Goal: Task Accomplishment & Management: Use online tool/utility

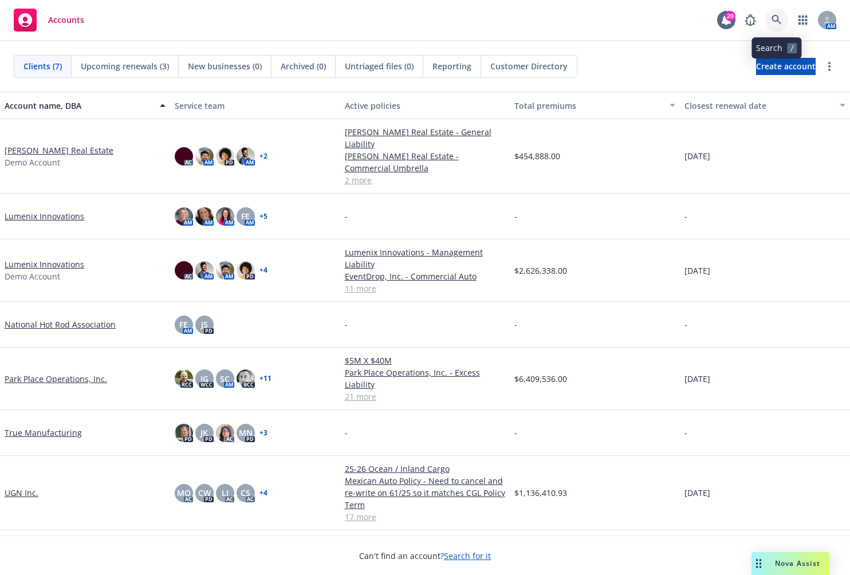
click at [781, 23] on icon at bounding box center [777, 20] width 10 height 10
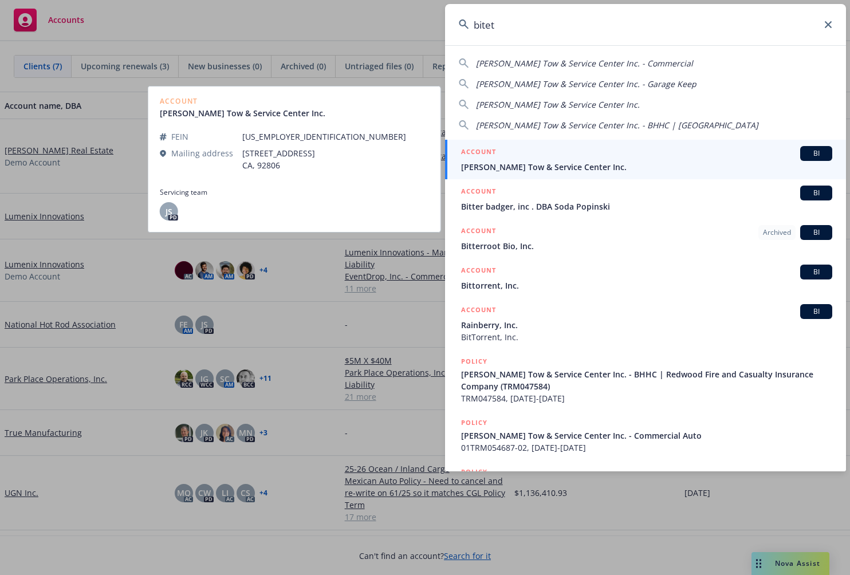
type input "bitet"
click at [683, 164] on span "Bitetto's Tow & Service Center Inc." at bounding box center [646, 167] width 371 height 12
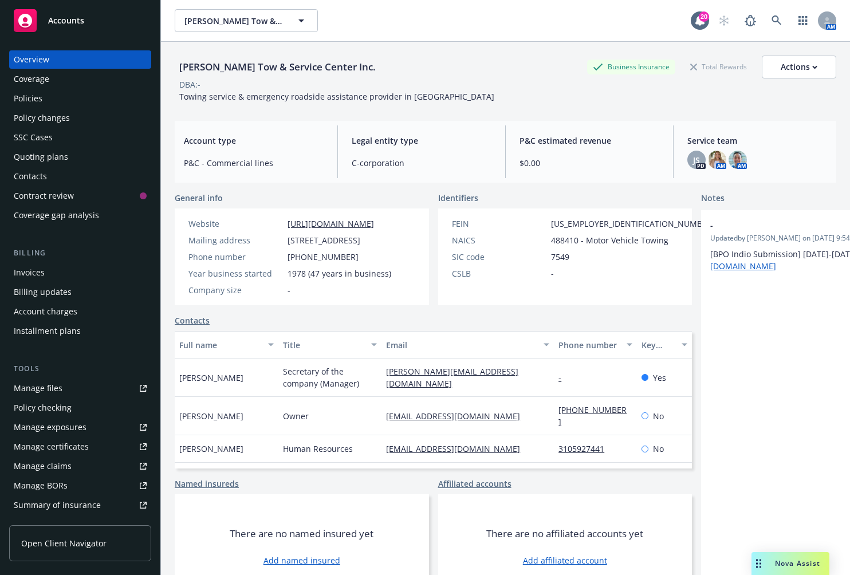
click at [39, 104] on div "Policies" at bounding box center [28, 98] width 29 height 18
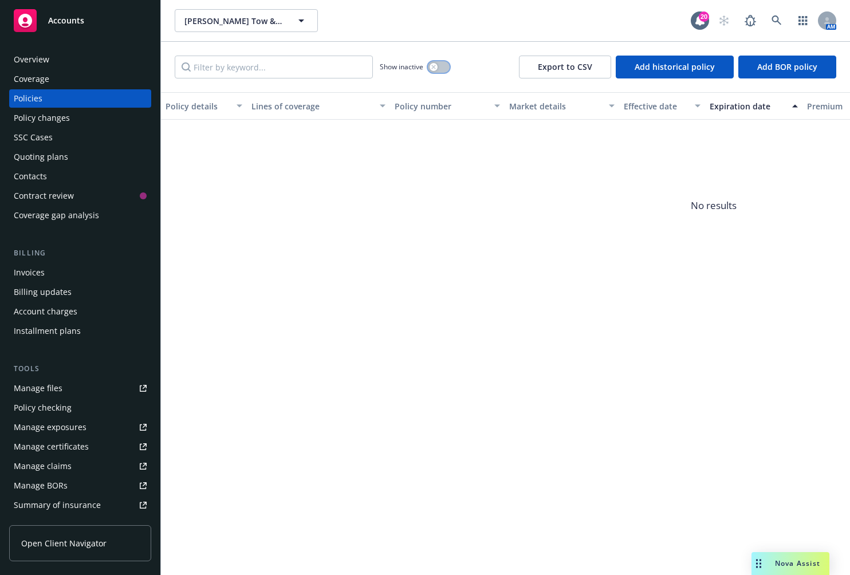
click at [431, 67] on div "button" at bounding box center [434, 67] width 8 height 8
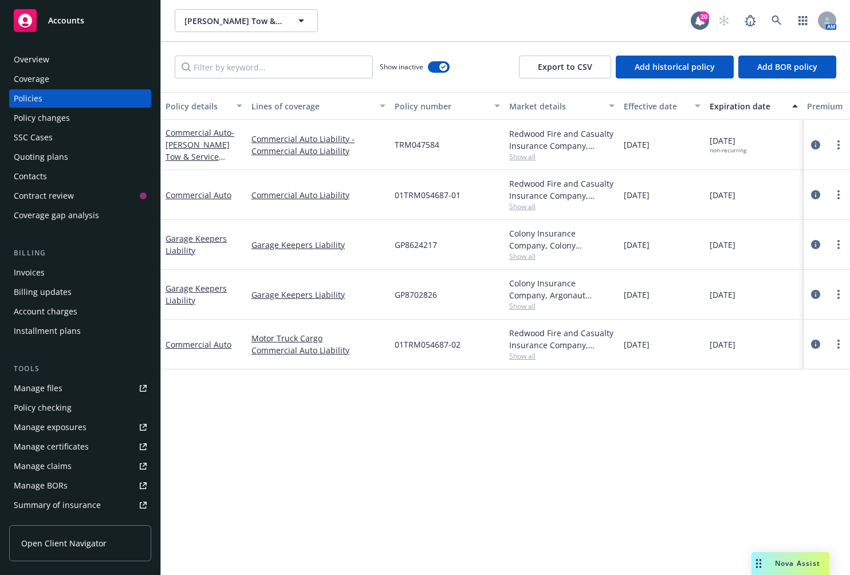
click at [372, 467] on div "Policy details Lines of coverage Policy number Market details Effective date Ex…" at bounding box center [505, 333] width 689 height 483
click at [69, 159] on div "Quoting plans" at bounding box center [80, 157] width 133 height 18
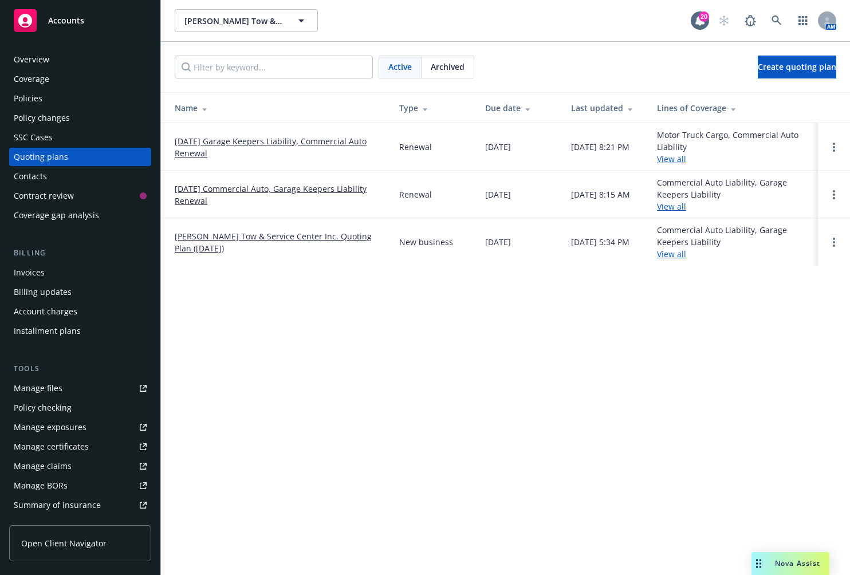
click at [38, 384] on div "Manage files" at bounding box center [38, 388] width 49 height 18
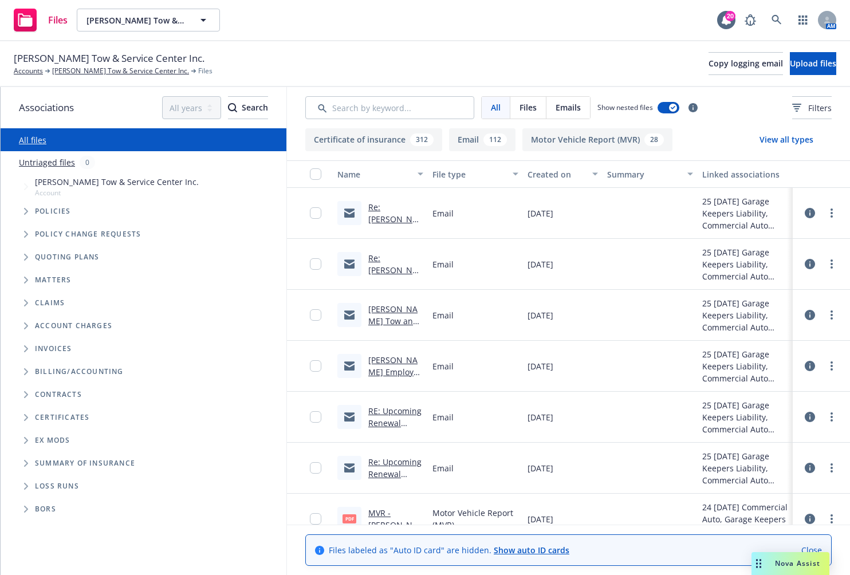
click at [395, 470] on link "Re: Upcoming Renewal 09/01/2025" at bounding box center [394, 474] width 53 height 35
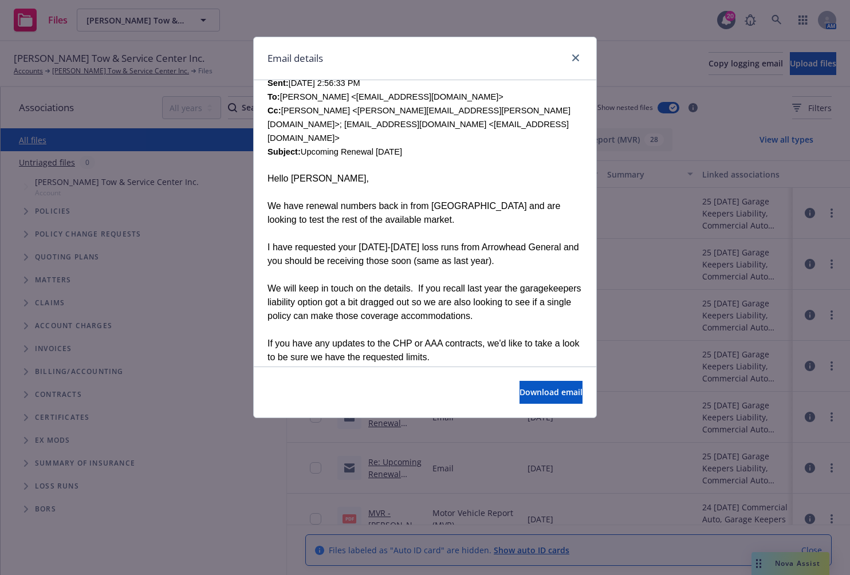
scroll to position [937, 0]
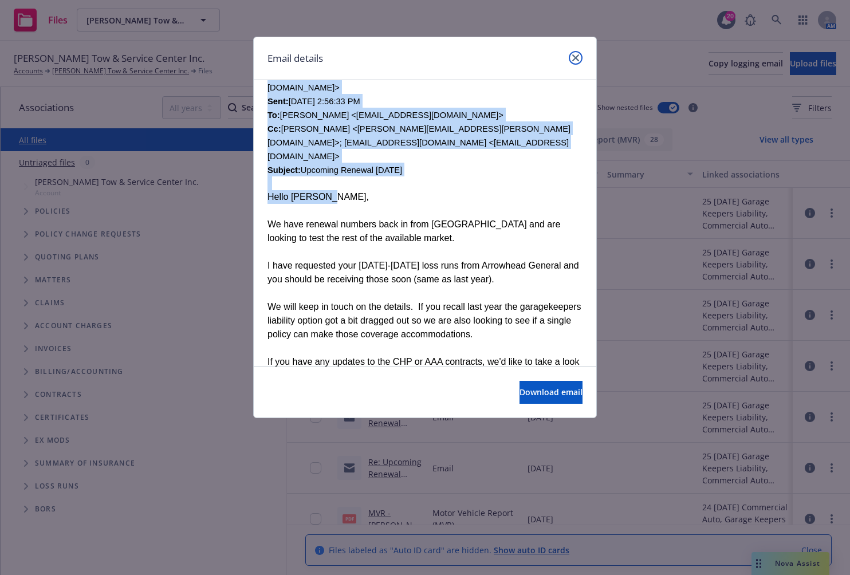
drag, startPoint x: 577, startPoint y: 61, endPoint x: 544, endPoint y: 172, distance: 116.1
click at [544, 172] on div "Email details Re: Upcoming Renewal 09/01/2025 Tuesday, August 12, 2025 at 12:13…" at bounding box center [425, 227] width 344 height 381
click at [544, 190] on div "Hello Randee," at bounding box center [424, 197] width 315 height 14
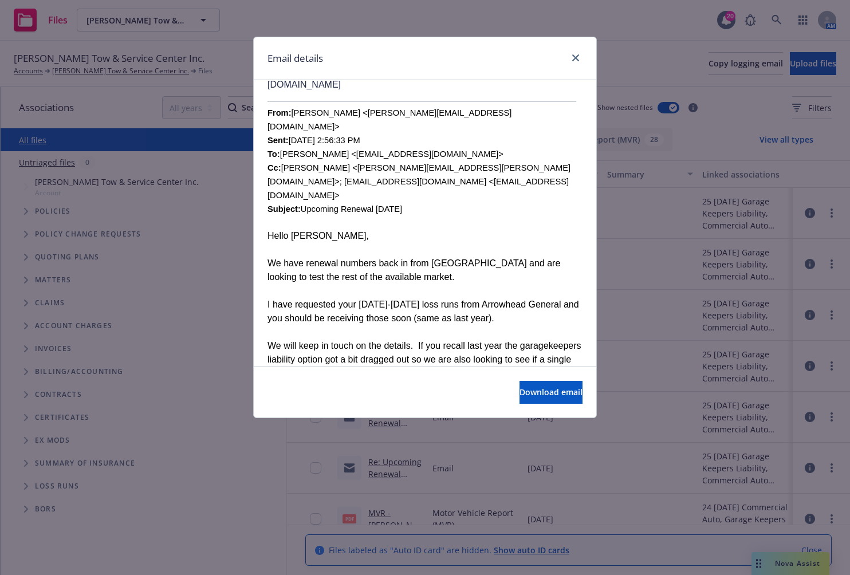
scroll to position [880, 0]
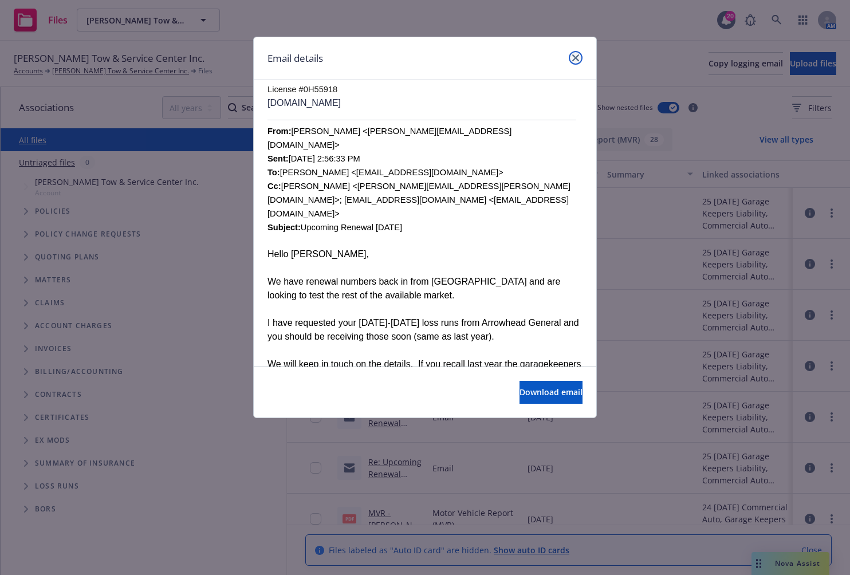
click at [579, 60] on icon "close" at bounding box center [575, 57] width 7 height 7
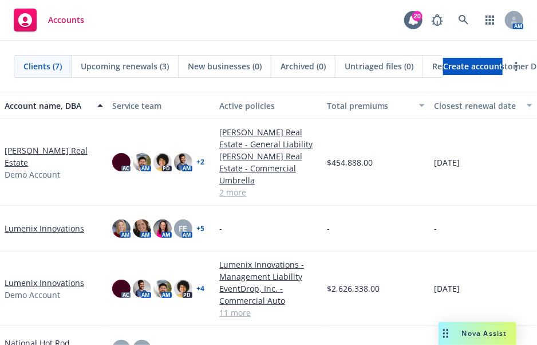
click at [481, 335] on span "Nova Assist" at bounding box center [484, 333] width 45 height 10
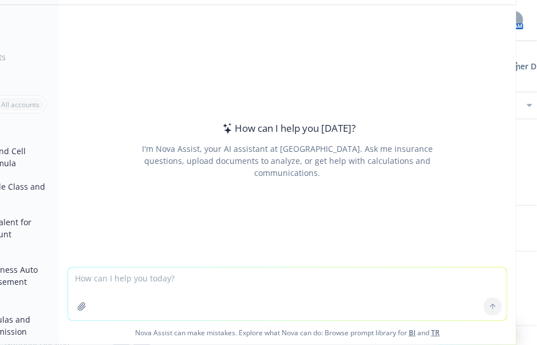
click at [309, 302] on textarea at bounding box center [287, 293] width 439 height 53
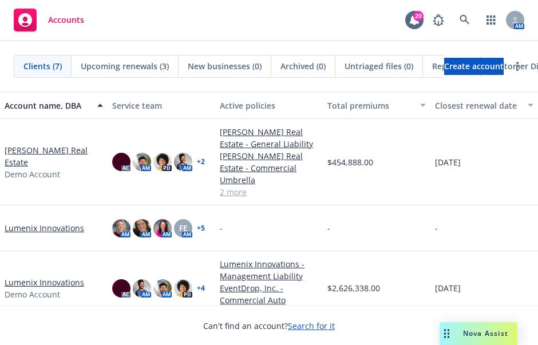
click at [471, 328] on div "Nova Assist" at bounding box center [479, 333] width 78 height 23
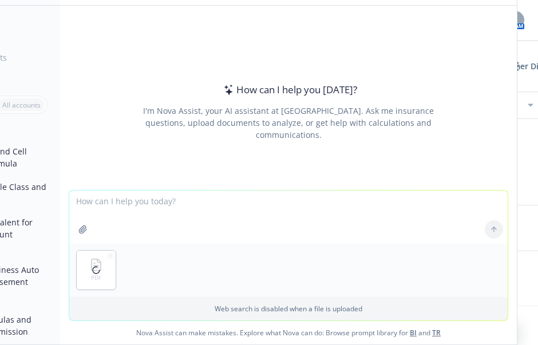
click at [134, 203] on textarea at bounding box center [288, 217] width 439 height 53
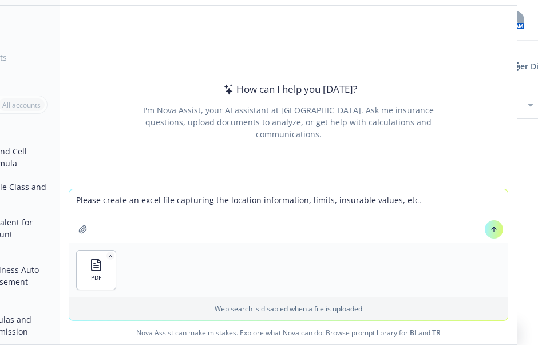
drag, startPoint x: 300, startPoint y: 201, endPoint x: 213, endPoint y: 200, distance: 87.6
click at [213, 200] on textarea "Please create an excel file capturing the location information, limits, insurab…" at bounding box center [288, 217] width 439 height 54
click at [379, 200] on textarea "Please create an excel file capturing the limits, insurable values, etc." at bounding box center [288, 217] width 439 height 54
type textarea "Please create an excel file capturing the limits, insurable values, etc. for ea…"
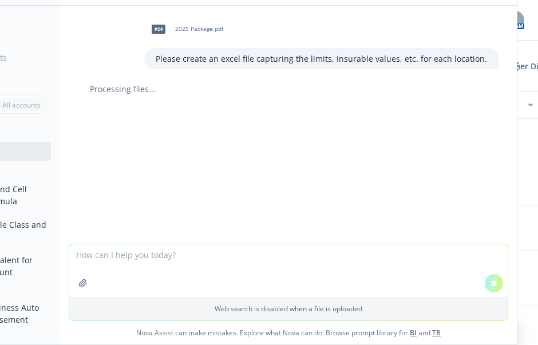
click at [128, 343] on span "Nova Assist can make mistakes. Explore what Nova can do: Browse prompt library …" at bounding box center [289, 332] width 448 height 23
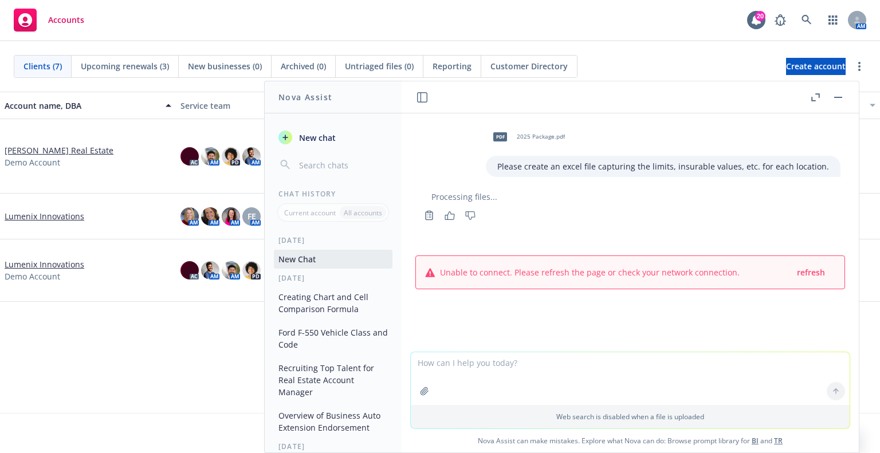
click at [538, 333] on div "pdf 2025 Package.pdf Please create an excel file capturing the limits, insurabl…" at bounding box center [630, 232] width 457 height 238
click at [538, 271] on span "refresh" at bounding box center [811, 272] width 28 height 11
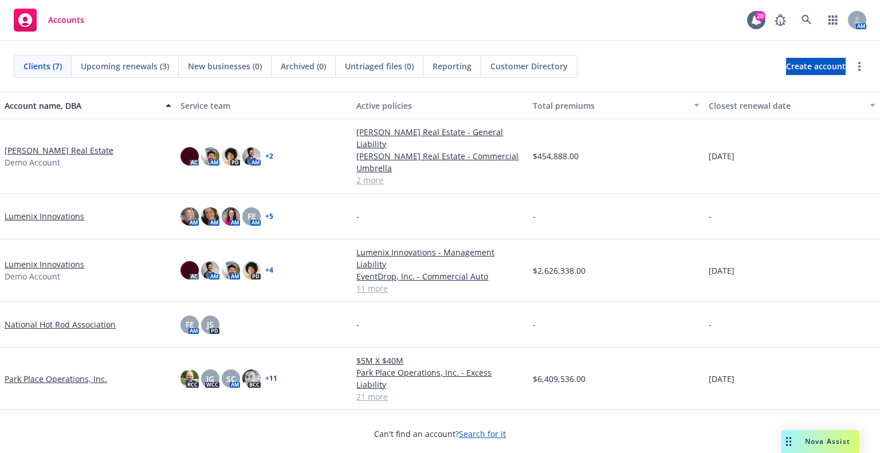
click at [802, 450] on div "Nova Assist" at bounding box center [820, 441] width 78 height 23
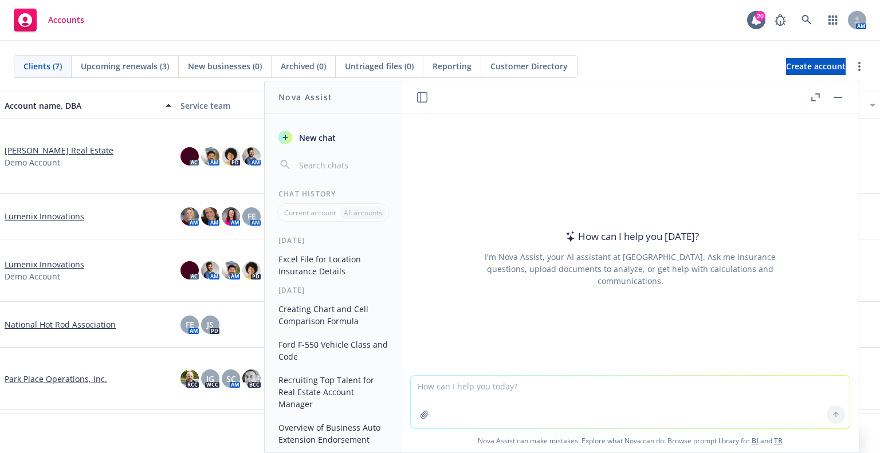
click at [341, 266] on button "Excel File for Location Insurance Details" at bounding box center [333, 265] width 119 height 31
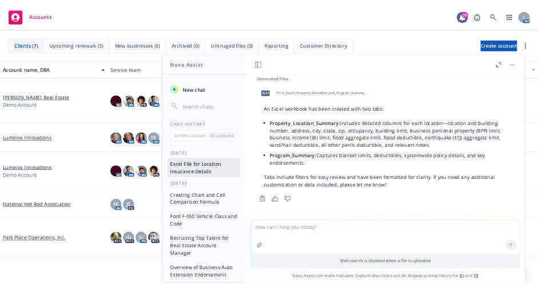
scroll to position [18, 0]
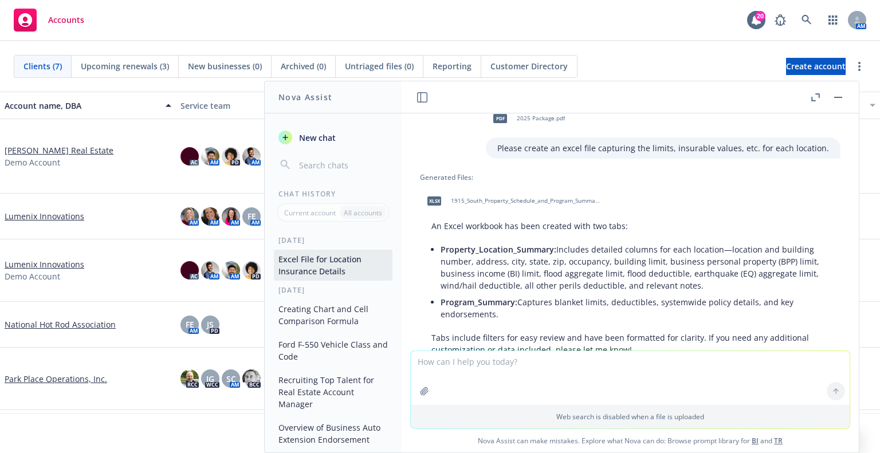
click at [476, 200] on span "1915_South_Property_Schedule_and_Program_Summary.xlsx" at bounding box center [526, 200] width 150 height 7
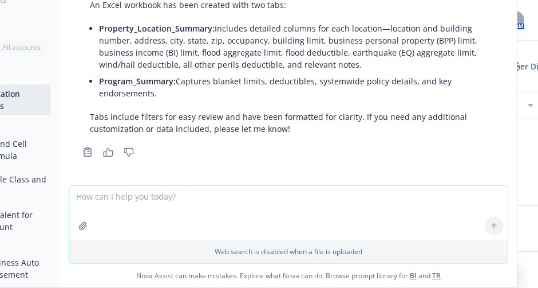
scroll to position [76, 0]
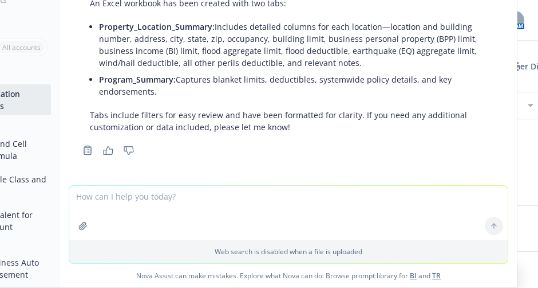
click at [247, 195] on textarea at bounding box center [288, 213] width 439 height 54
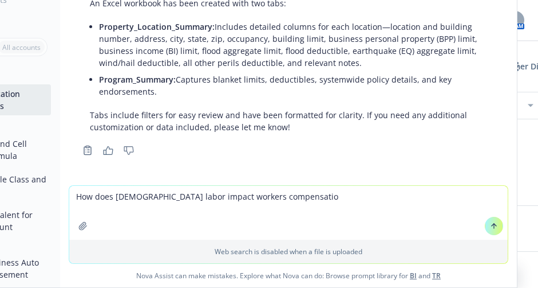
type textarea "How does contract labor impact workers compensation"
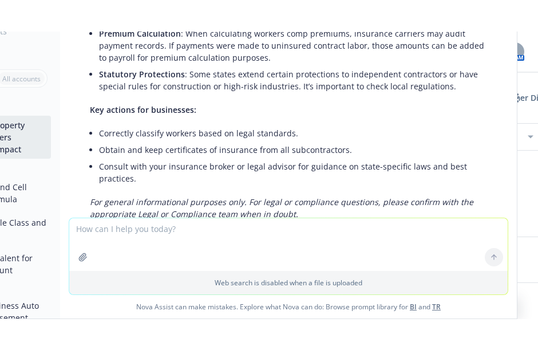
scroll to position [310, 0]
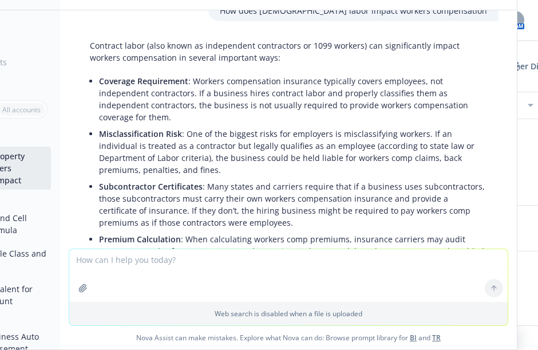
click at [227, 167] on p "Misclassification Risk : One of the biggest risks for employers is misclassifyi…" at bounding box center [293, 152] width 388 height 48
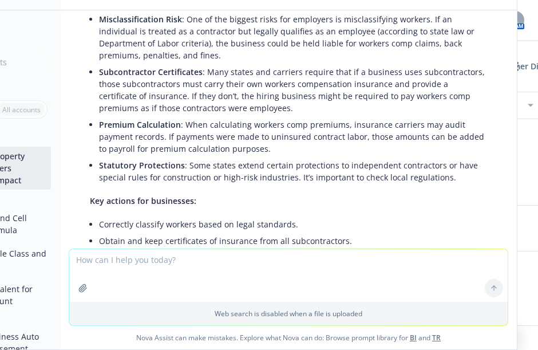
scroll to position [367, 0]
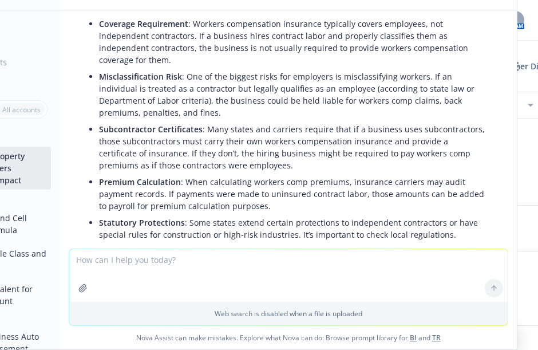
click at [263, 207] on p "Premium Calculation : When calculating workers comp premiums, insurance carrier…" at bounding box center [293, 194] width 388 height 36
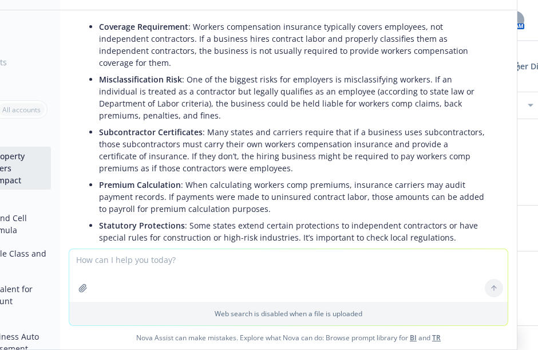
scroll to position [368, 0]
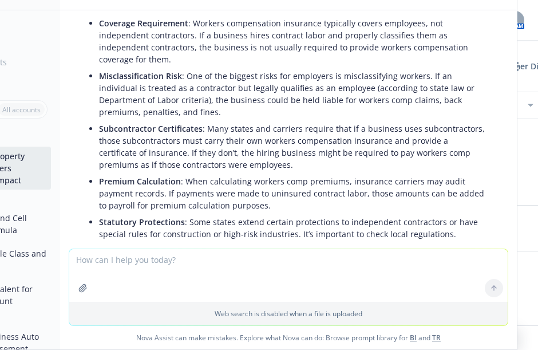
click at [519, 162] on div "09/01/2026" at bounding box center [485, 162] width 108 height 86
drag, startPoint x: 519, startPoint y: 162, endPoint x: 518, endPoint y: 146, distance: 16.1
click at [518, 146] on div "09/01/2026" at bounding box center [485, 162] width 108 height 86
click at [480, 164] on div "Contract labor (also known as independent contractors or 1099 workers) can sign…" at bounding box center [288, 174] width 420 height 395
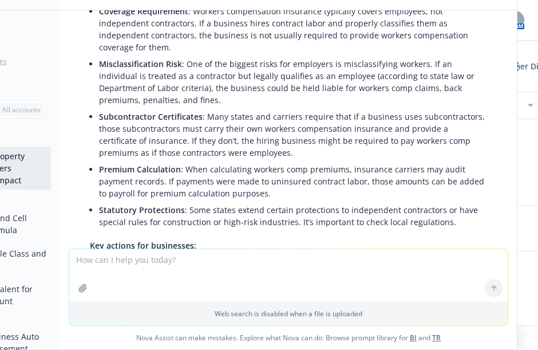
scroll to position [368, 0]
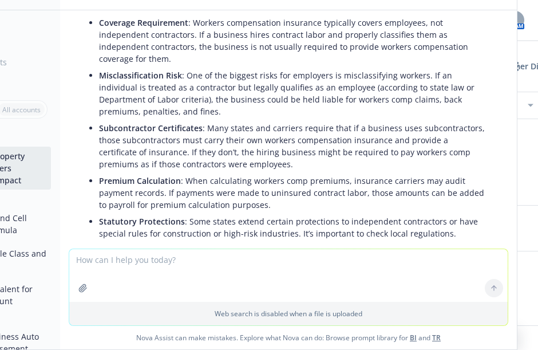
click at [133, 271] on textarea at bounding box center [288, 275] width 439 height 53
type textarea "Atlanta Blue organization given off duty officers"
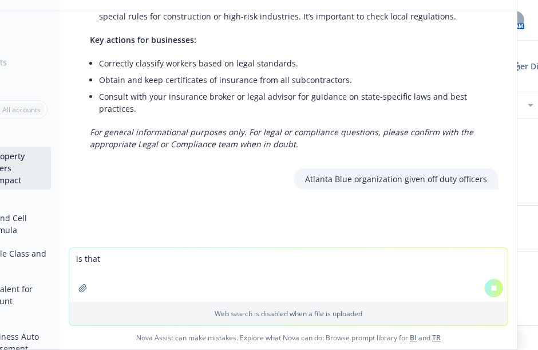
scroll to position [565, 0]
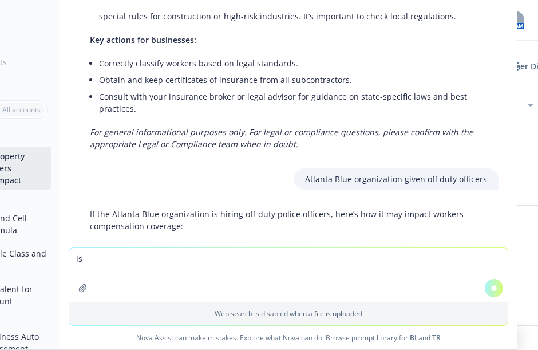
type textarea "i"
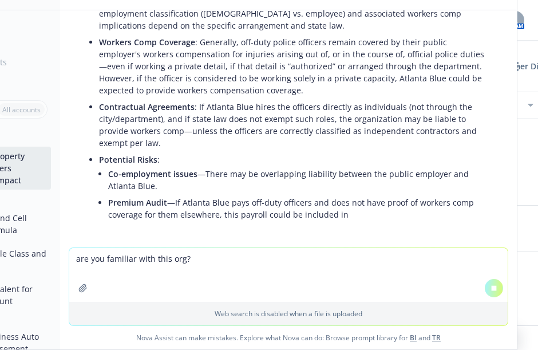
scroll to position [834, 0]
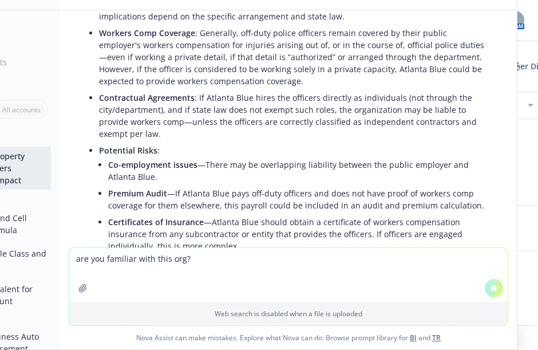
type textarea "are you familiar with this org?"
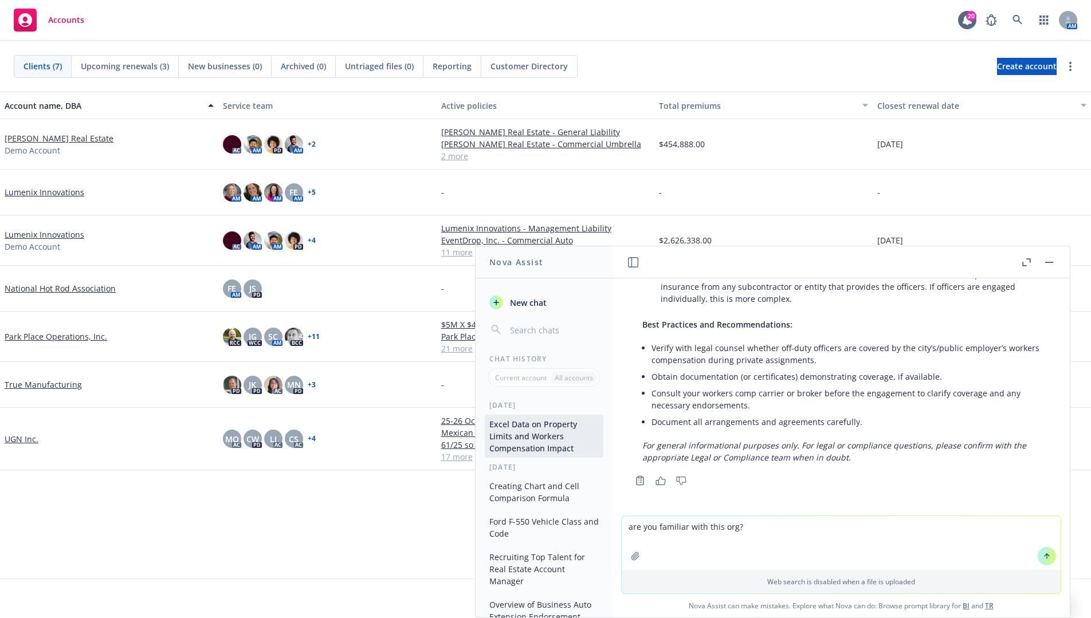
scroll to position [1091, 0]
click at [879, 257] on button "button" at bounding box center [1049, 262] width 14 height 14
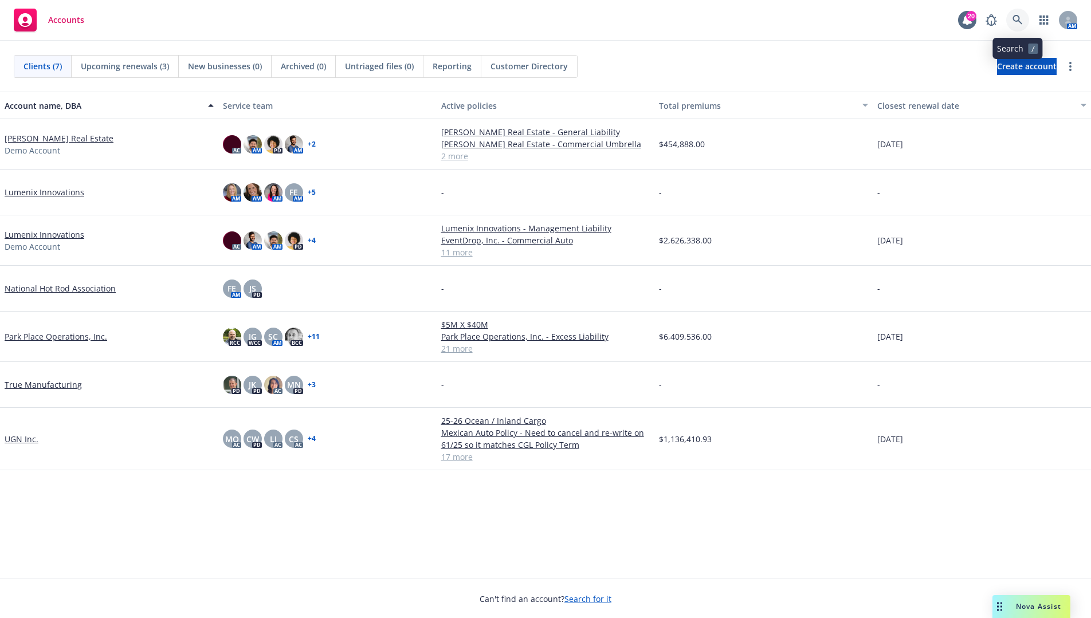
click at [879, 23] on link at bounding box center [1017, 20] width 23 height 23
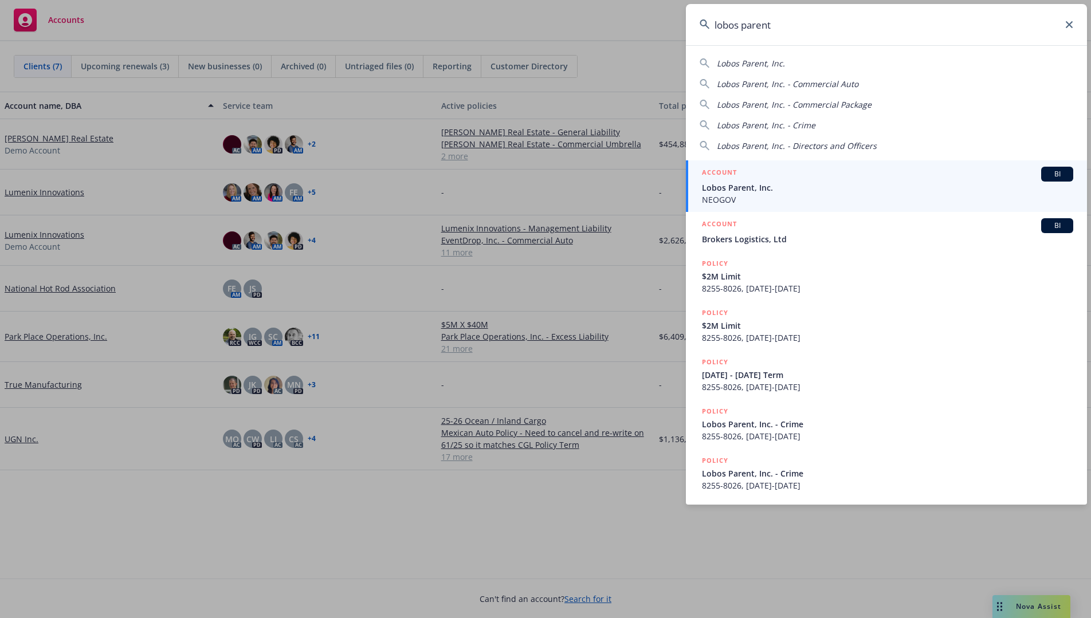
type input "lobos parent"
click at [817, 188] on span "Lobos Parent, Inc." at bounding box center [887, 188] width 371 height 12
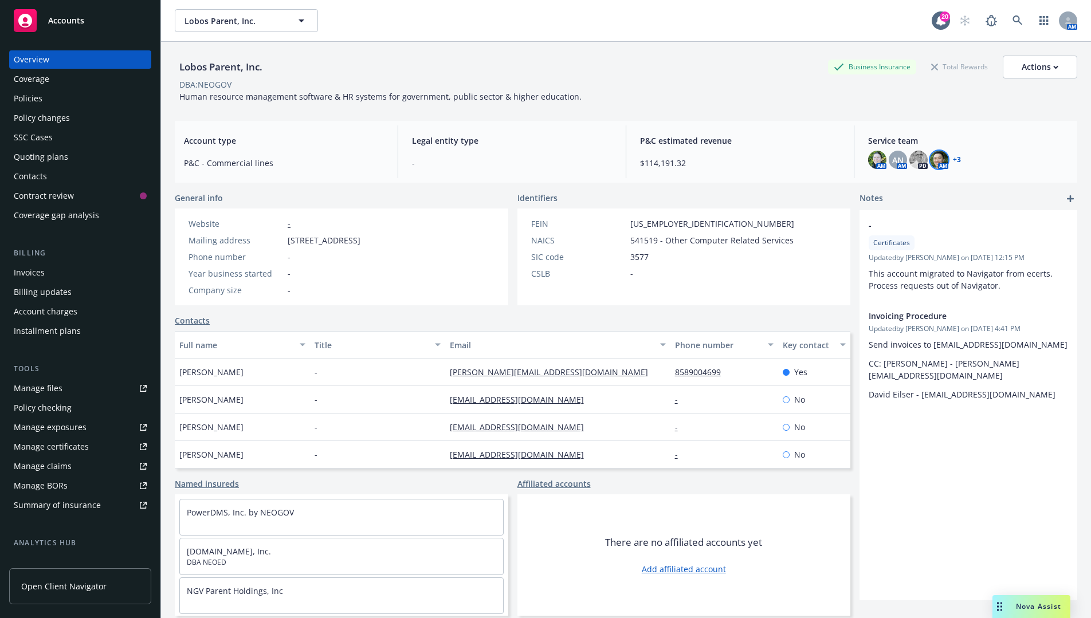
click at [879, 159] on img at bounding box center [939, 160] width 18 height 18
click at [879, 163] on div "AM AN AM PD AM + 3" at bounding box center [968, 160] width 200 height 18
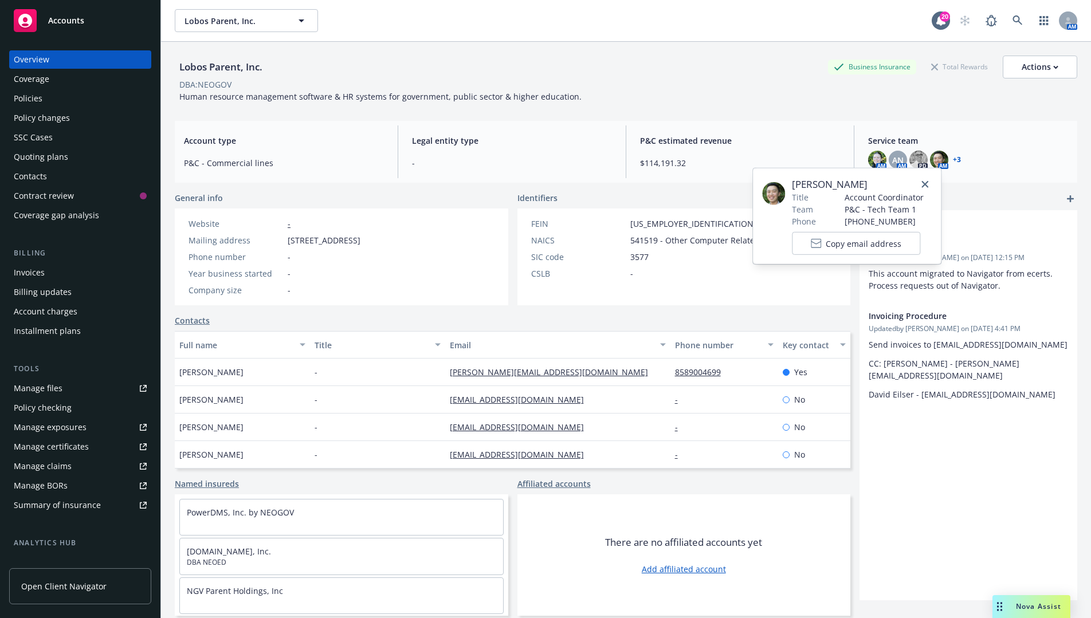
click at [879, 156] on link "+ 3" at bounding box center [957, 159] width 8 height 7
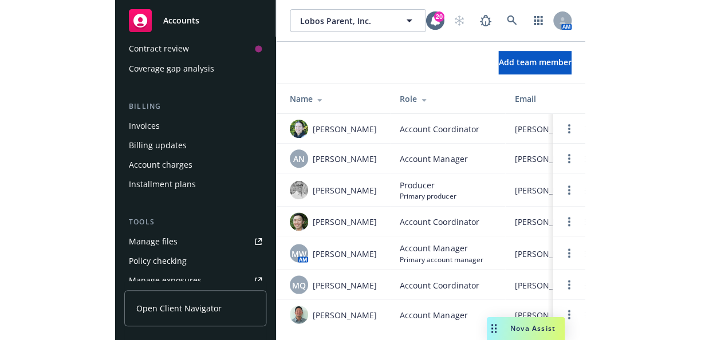
scroll to position [147, 0]
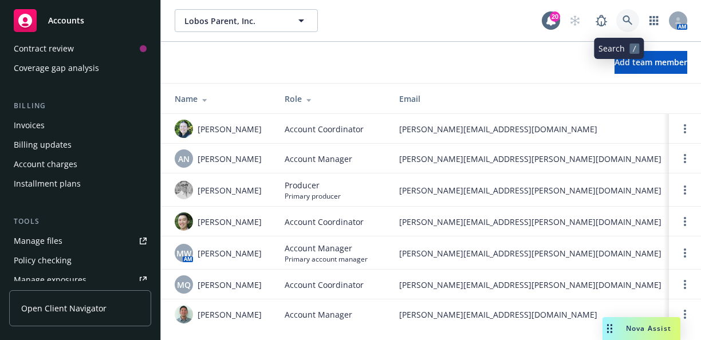
click at [616, 26] on link at bounding box center [627, 20] width 23 height 23
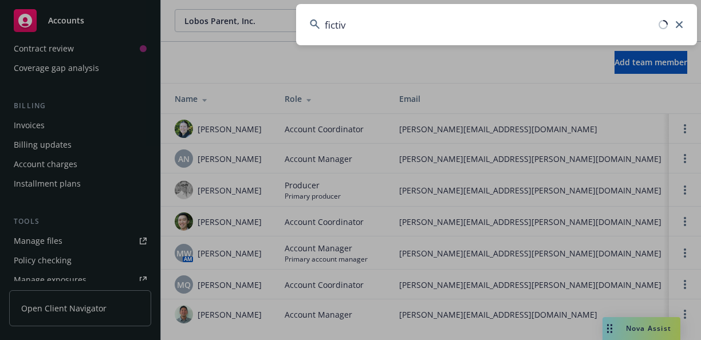
type input "fictiv"
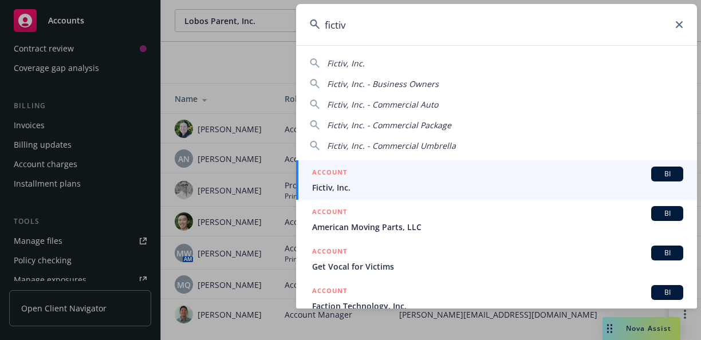
click at [434, 183] on span "Fictiv, Inc." at bounding box center [497, 188] width 371 height 12
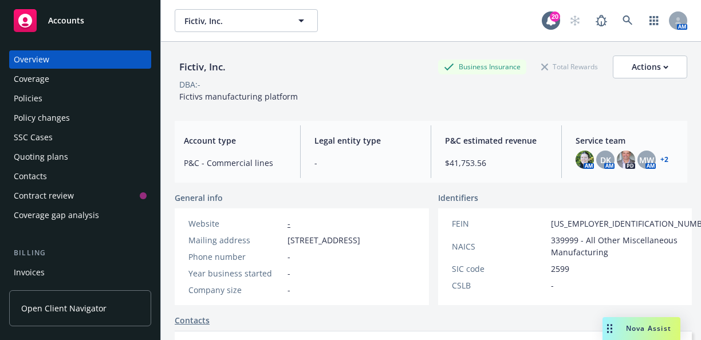
click at [662, 159] on div "AM DK AM PD MW AM + 2" at bounding box center [627, 160] width 103 height 18
click at [660, 160] on link "+ 2" at bounding box center [664, 159] width 8 height 7
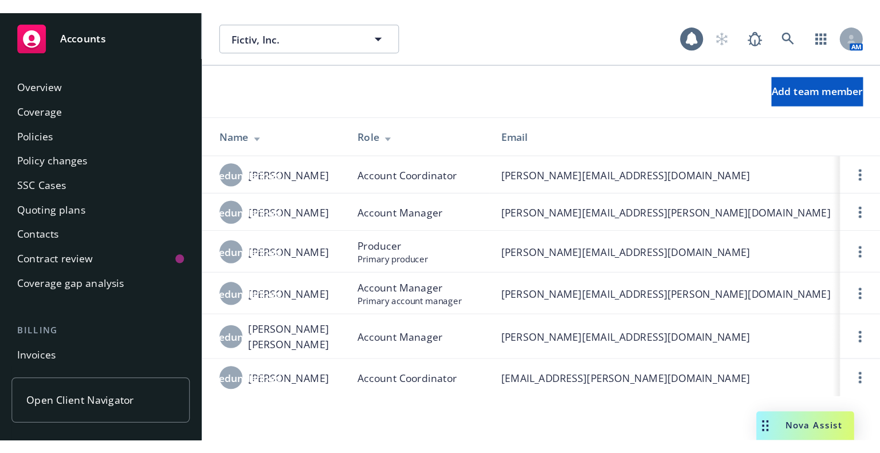
scroll to position [425, 0]
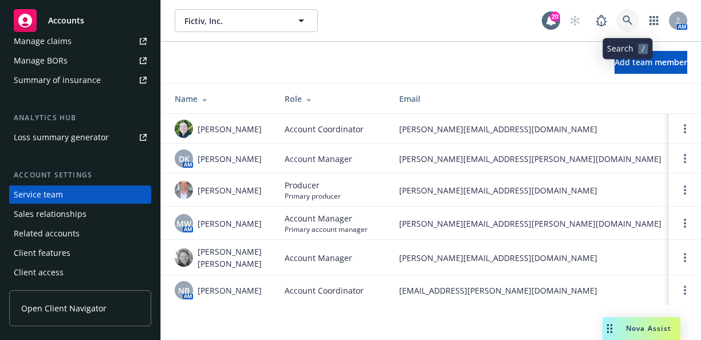
click at [630, 17] on icon at bounding box center [628, 20] width 10 height 10
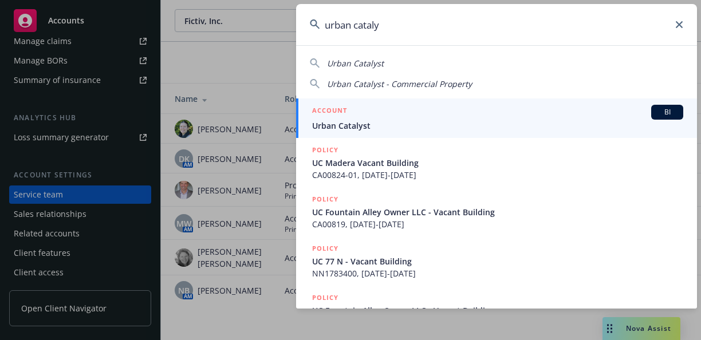
type input "urban cataly"
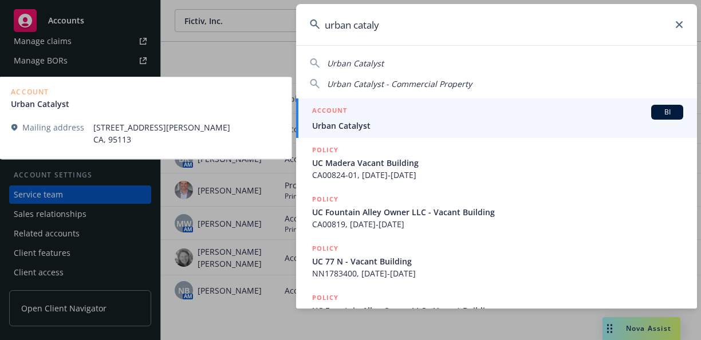
click at [553, 125] on span "Urban Catalyst" at bounding box center [497, 126] width 371 height 12
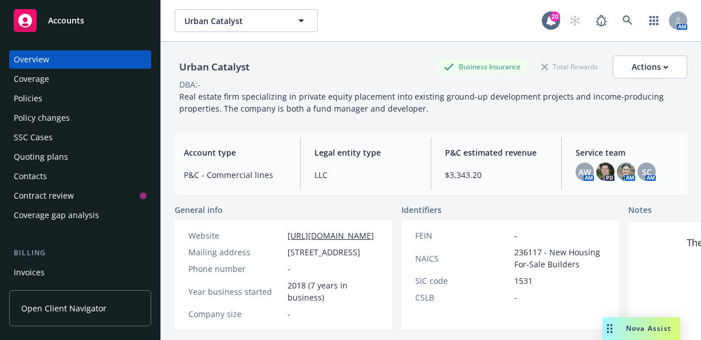
click at [612, 185] on div "Service team AW AM PD AM SC AM" at bounding box center [626, 163] width 121 height 53
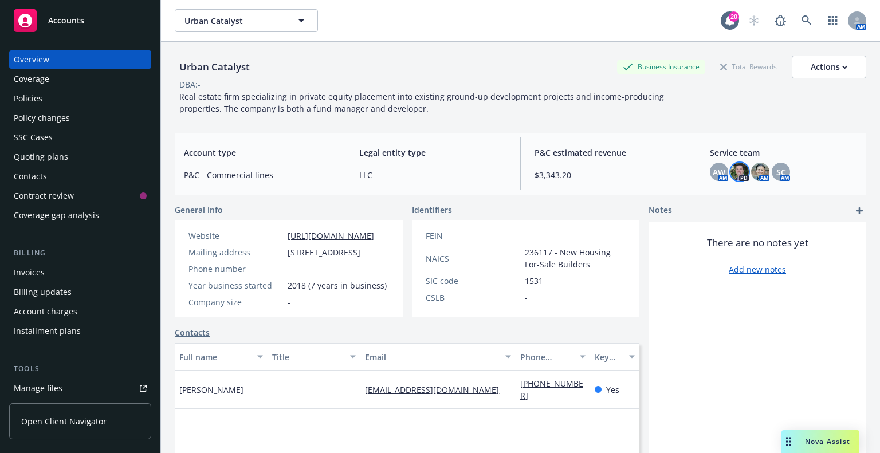
click at [701, 170] on img at bounding box center [739, 172] width 18 height 18
click at [701, 172] on img at bounding box center [739, 172] width 18 height 18
click at [701, 168] on span "AW" at bounding box center [719, 172] width 13 height 12
click at [701, 169] on img at bounding box center [739, 172] width 18 height 18
click at [701, 169] on img at bounding box center [760, 172] width 18 height 18
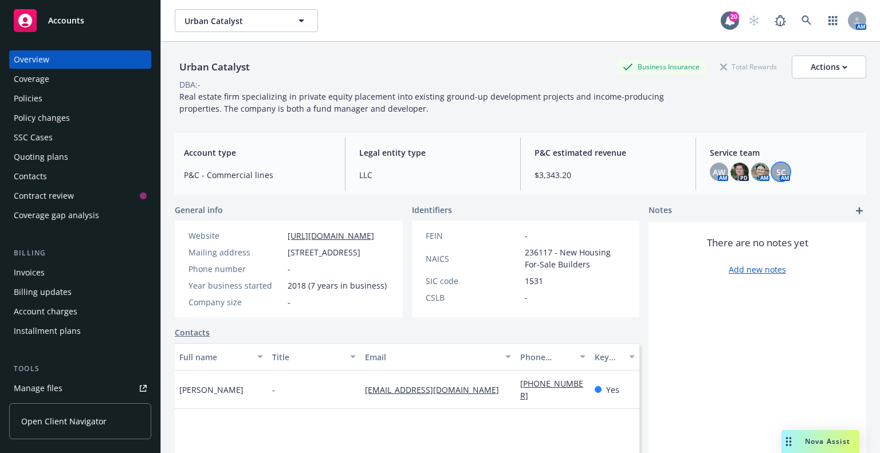
click at [701, 170] on span "SC" at bounding box center [781, 172] width 10 height 12
click at [701, 132] on div "Urban Catalyst Business Insurance Total Rewards Actions DBA: - Real estate firm…" at bounding box center [520, 261] width 691 height 439
click at [701, 15] on link at bounding box center [806, 20] width 23 height 23
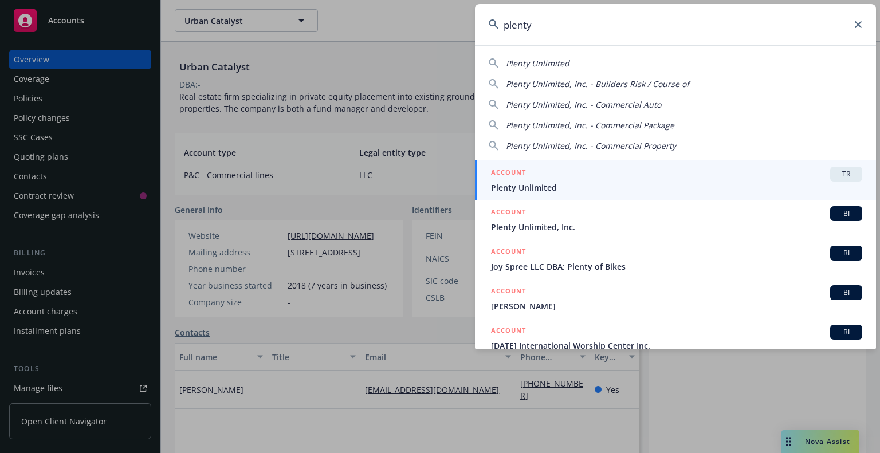
type input "plenty"
click at [637, 171] on div "ACCOUNT TR" at bounding box center [676, 174] width 371 height 15
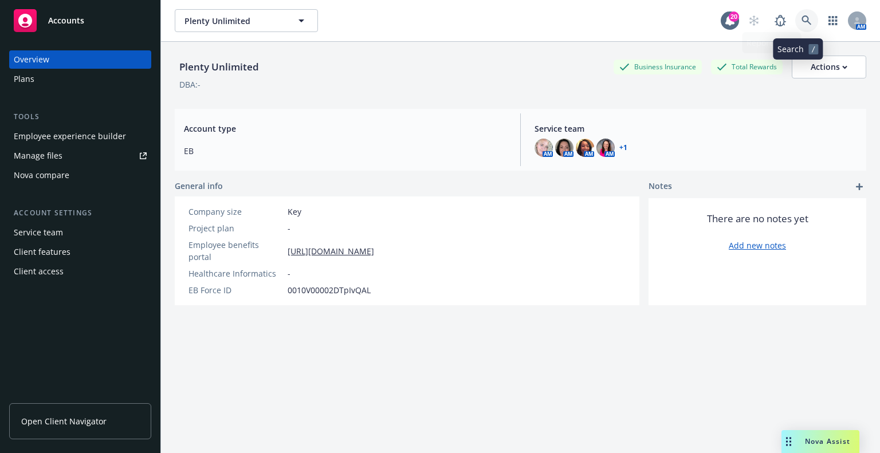
click at [701, 14] on link at bounding box center [806, 20] width 23 height 23
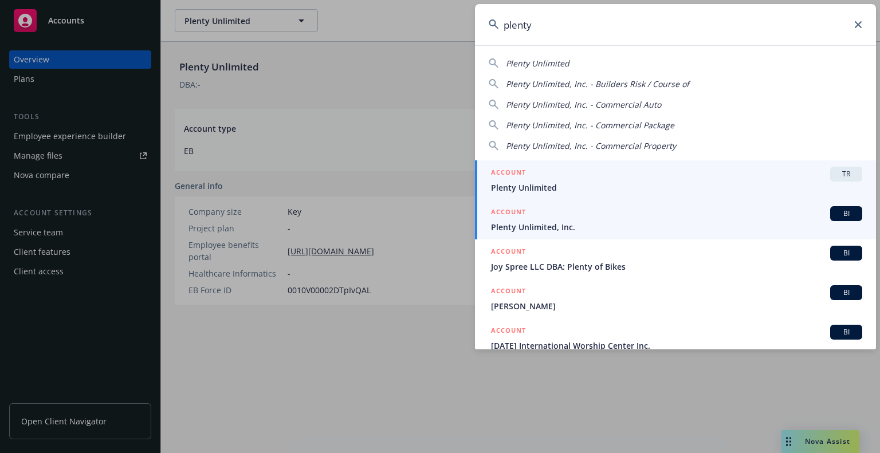
type input "plenty"
click at [701, 222] on span "Plenty Unlimited, Inc." at bounding box center [676, 227] width 371 height 12
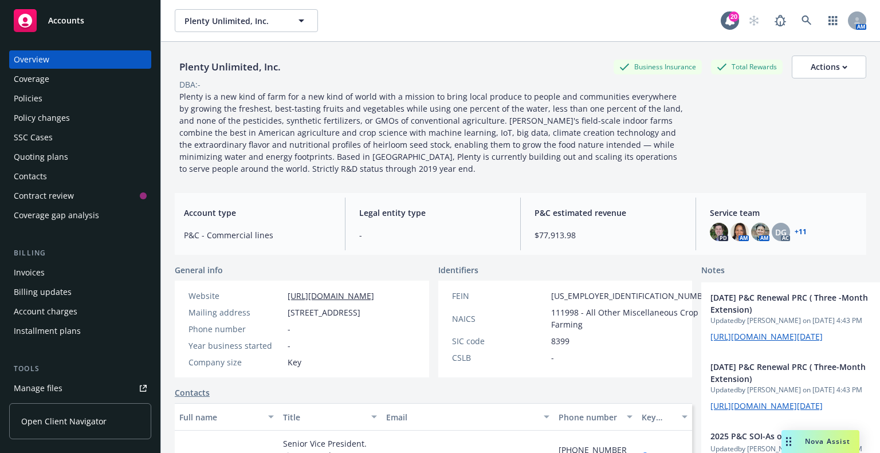
click at [701, 229] on link "+ 11" at bounding box center [800, 232] width 12 height 7
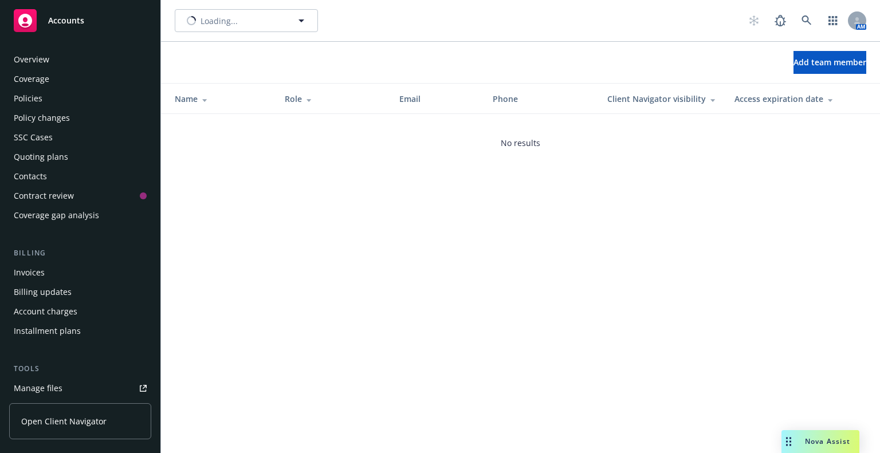
scroll to position [312, 0]
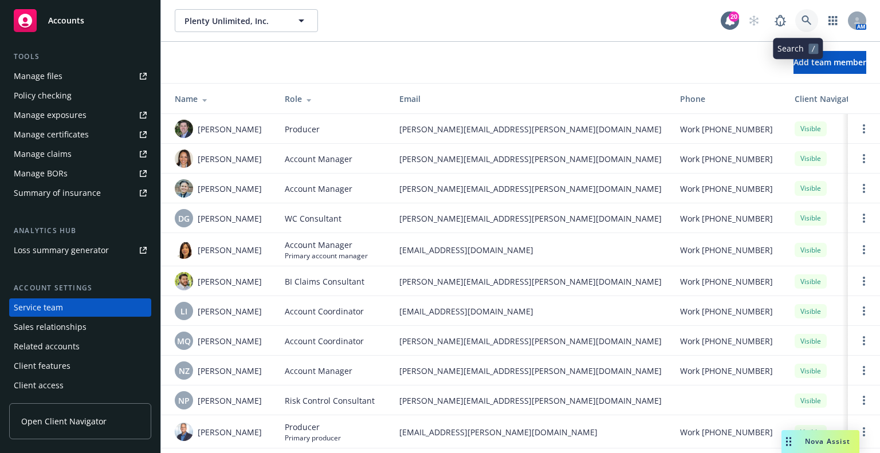
click at [799, 14] on link at bounding box center [806, 20] width 23 height 23
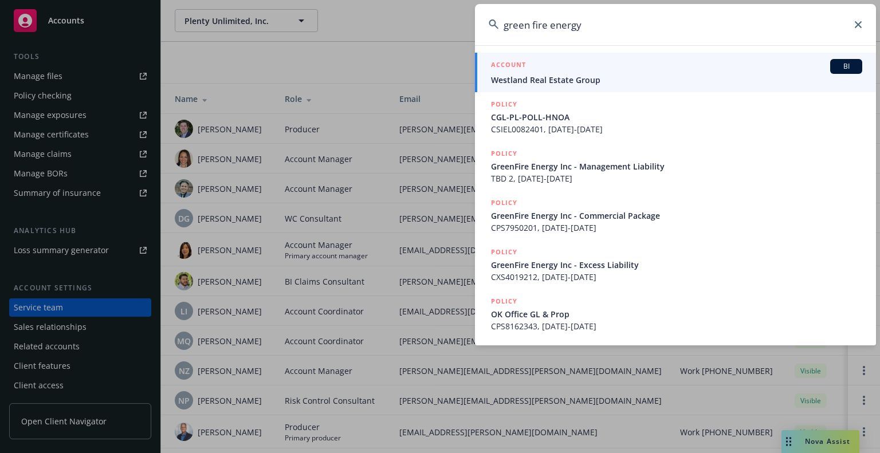
drag, startPoint x: 531, startPoint y: 23, endPoint x: 540, endPoint y: 28, distance: 10.5
click at [532, 23] on input "green fire energy" at bounding box center [675, 24] width 401 height 41
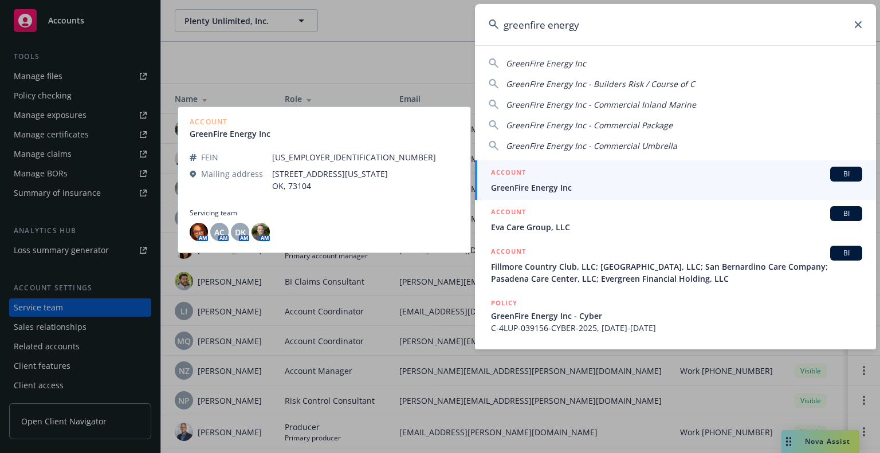
type input "greenfire energy"
click at [616, 178] on div "ACCOUNT BI" at bounding box center [676, 174] width 371 height 15
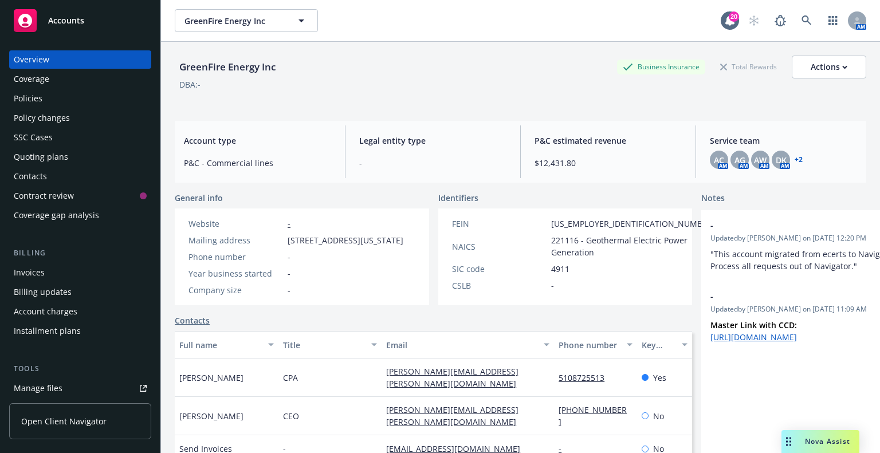
click at [794, 156] on link "+ 2" at bounding box center [798, 159] width 8 height 7
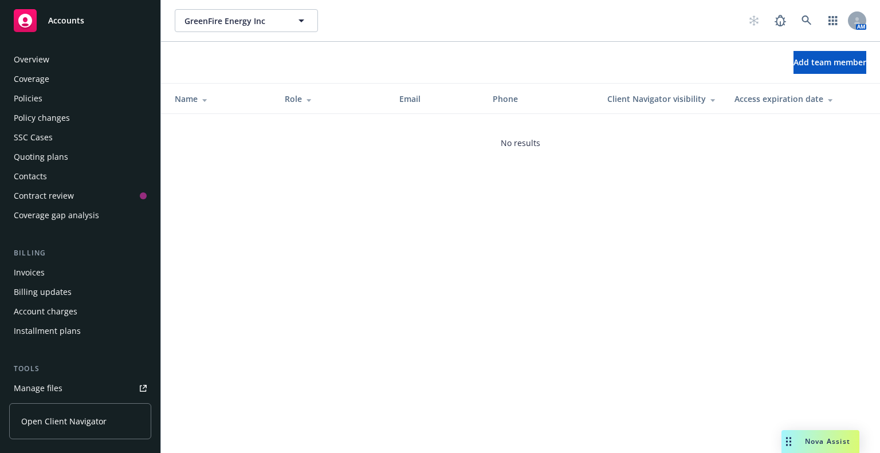
scroll to position [312, 0]
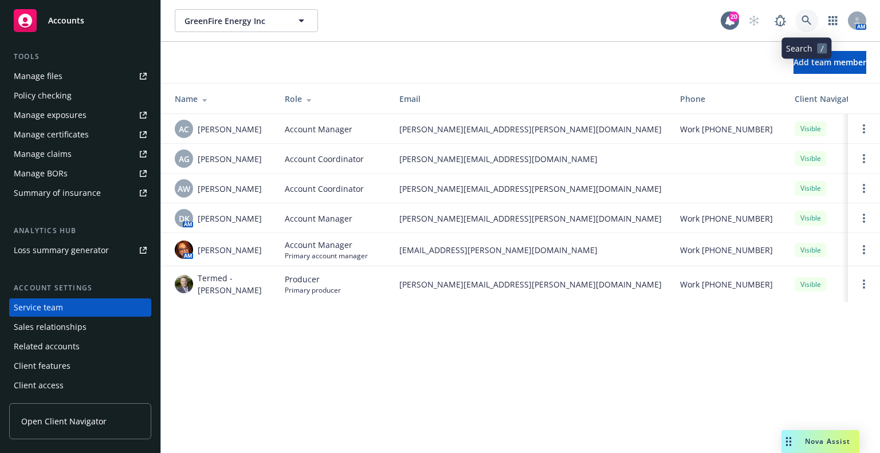
click at [804, 22] on icon at bounding box center [806, 20] width 10 height 10
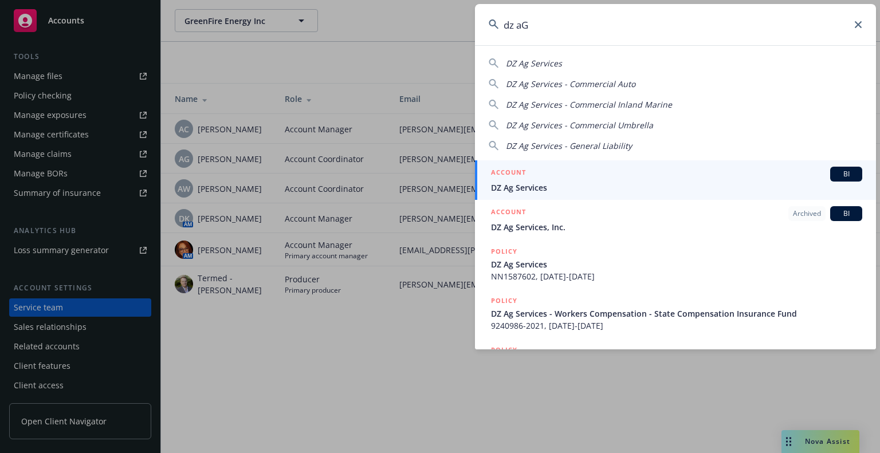
type input "dz aG"
click at [662, 178] on div "ACCOUNT BI" at bounding box center [676, 174] width 371 height 15
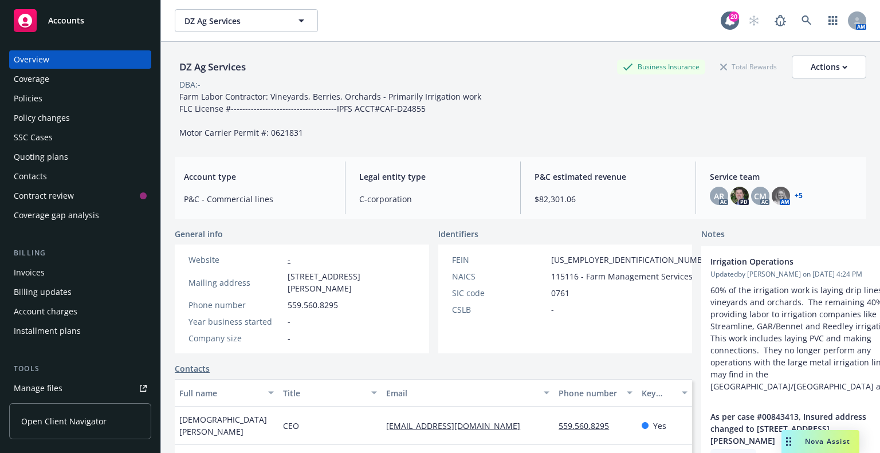
click at [794, 194] on link "+ 5" at bounding box center [798, 195] width 8 height 7
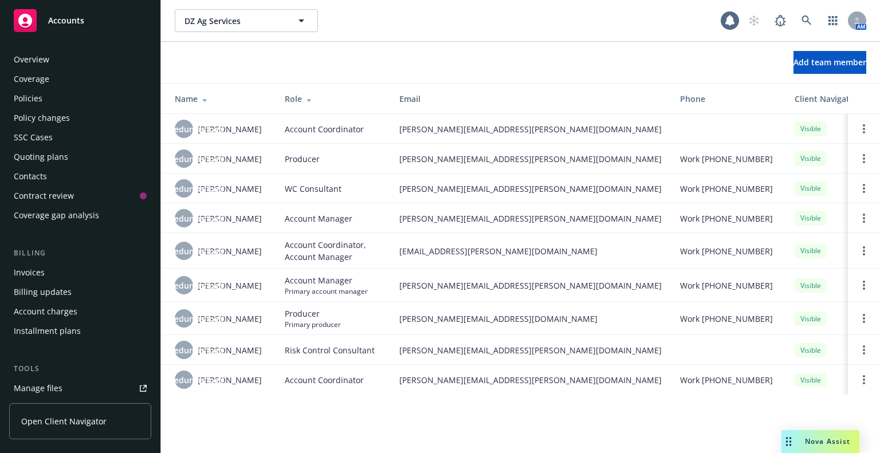
scroll to position [312, 0]
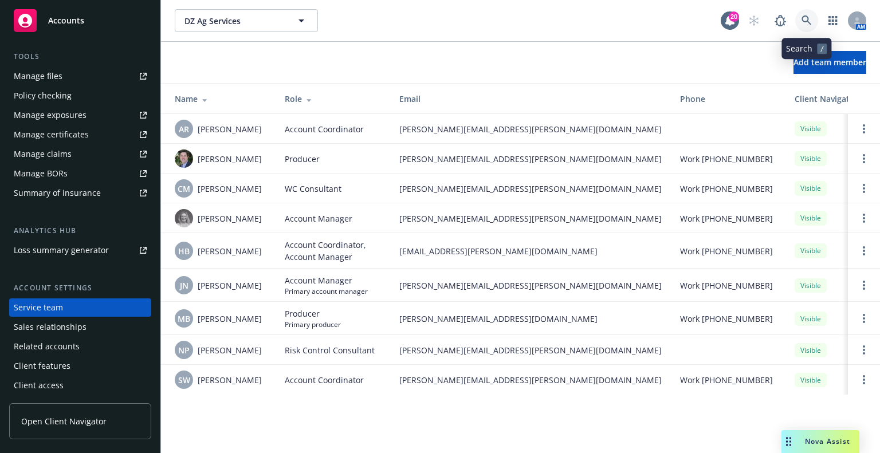
click at [805, 27] on link at bounding box center [806, 20] width 23 height 23
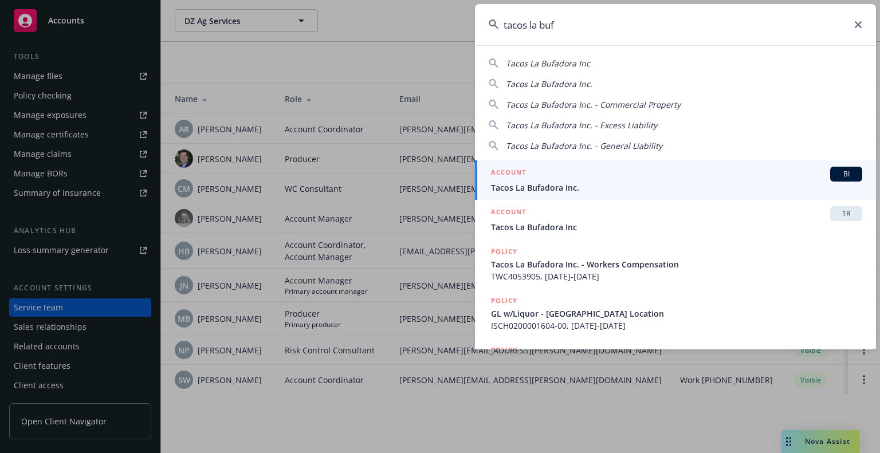
type input "tacos la buf"
click at [810, 171] on div "ACCOUNT BI" at bounding box center [676, 174] width 371 height 15
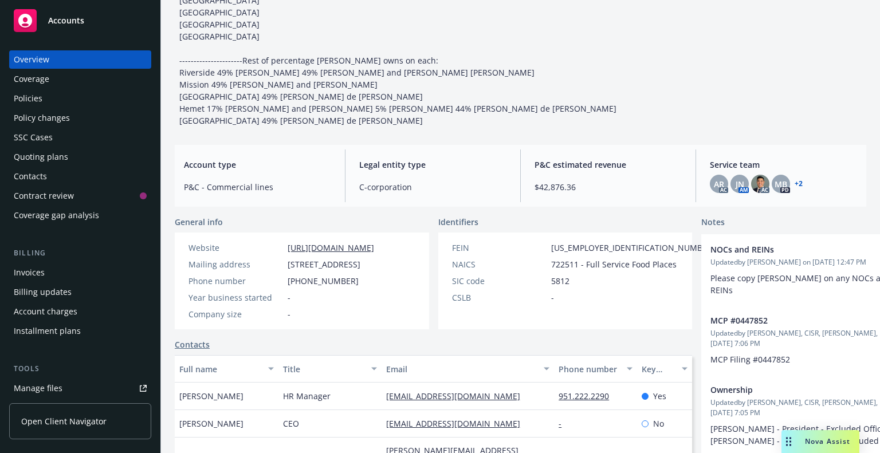
scroll to position [229, 0]
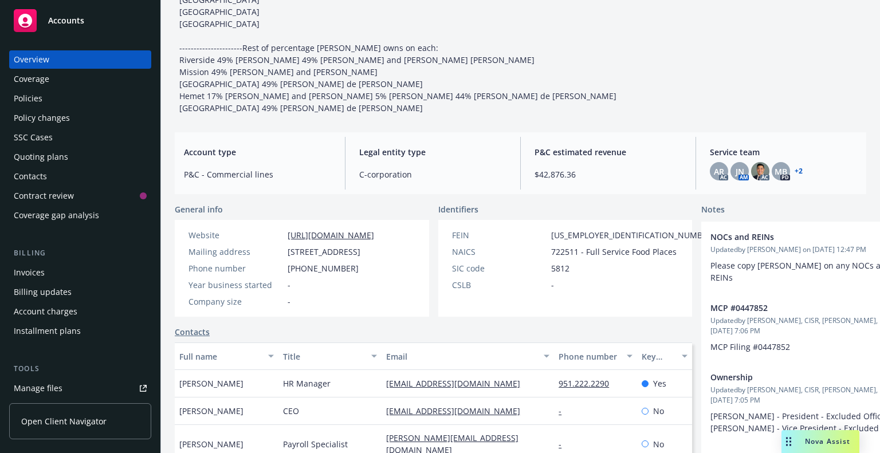
click at [795, 175] on link "+ 2" at bounding box center [798, 171] width 8 height 7
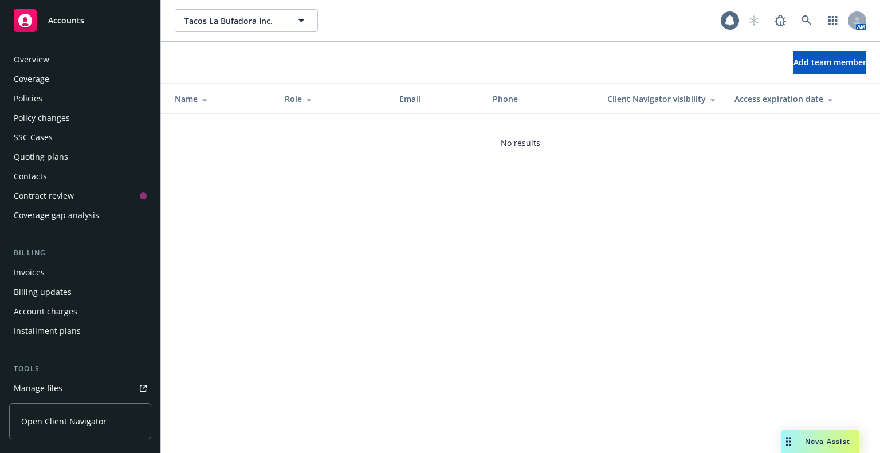
scroll to position [312, 0]
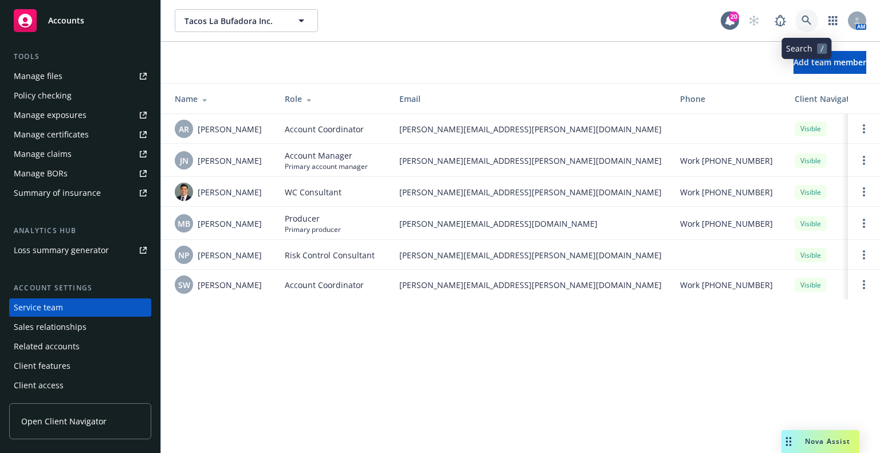
click at [803, 19] on icon at bounding box center [806, 20] width 10 height 10
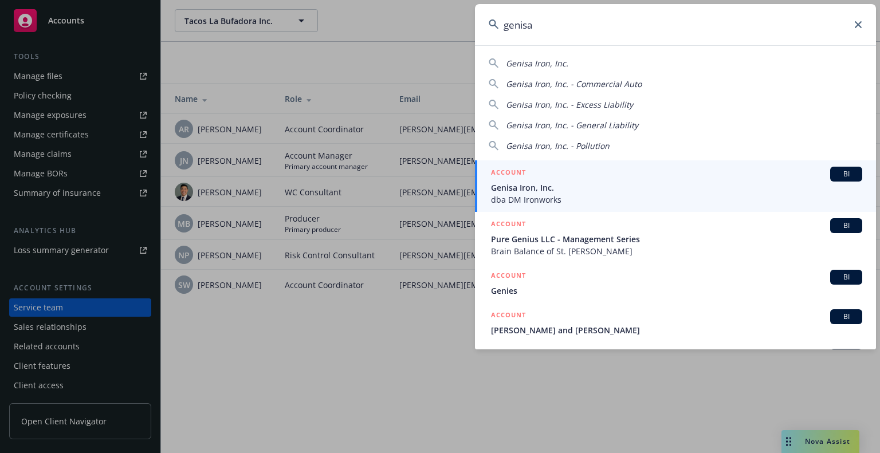
type input "genisa"
click at [774, 178] on div "ACCOUNT BI" at bounding box center [676, 174] width 371 height 15
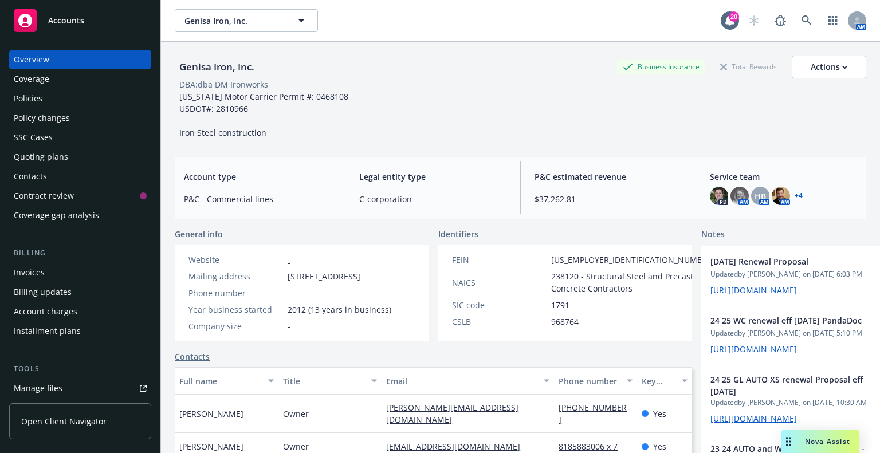
click at [795, 196] on link "+ 4" at bounding box center [798, 195] width 8 height 7
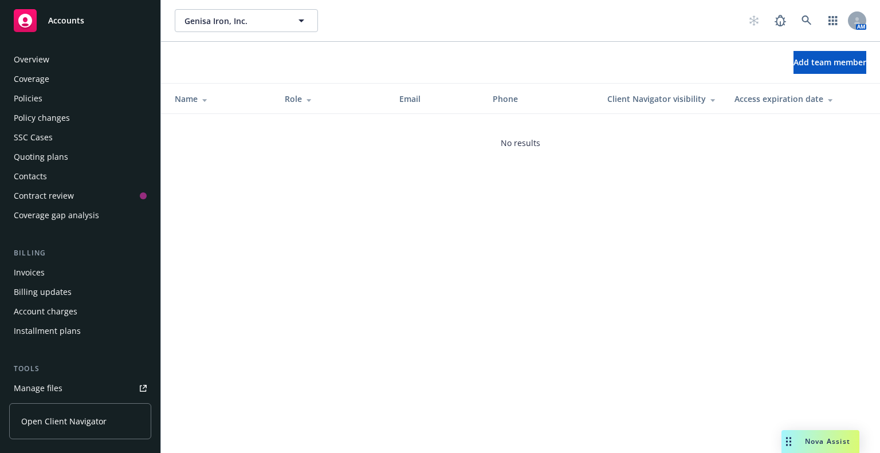
scroll to position [312, 0]
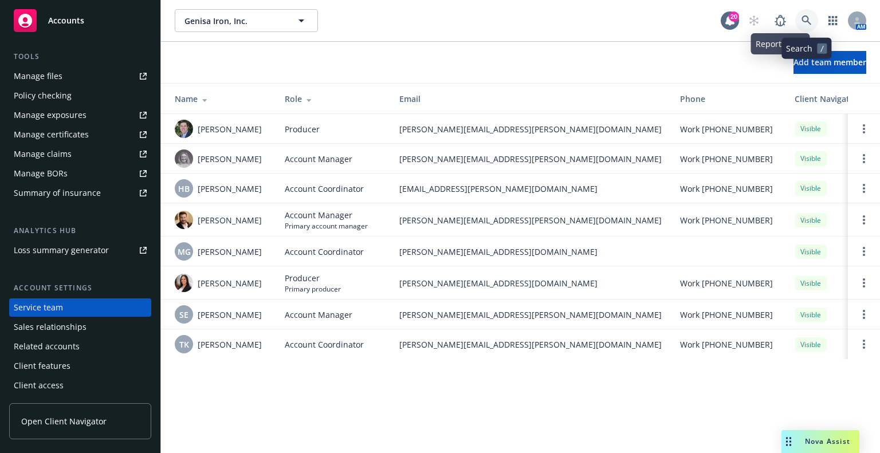
click at [803, 25] on icon at bounding box center [806, 20] width 10 height 10
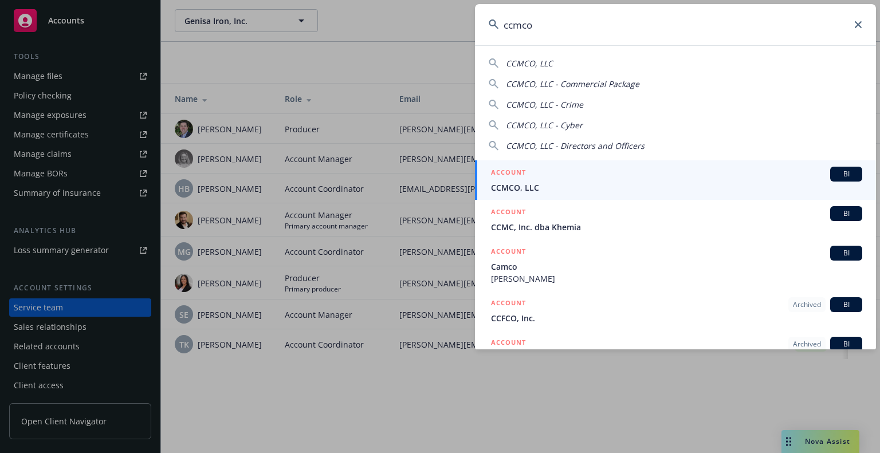
type input "ccmco"
click at [667, 171] on div "ACCOUNT BI" at bounding box center [676, 174] width 371 height 15
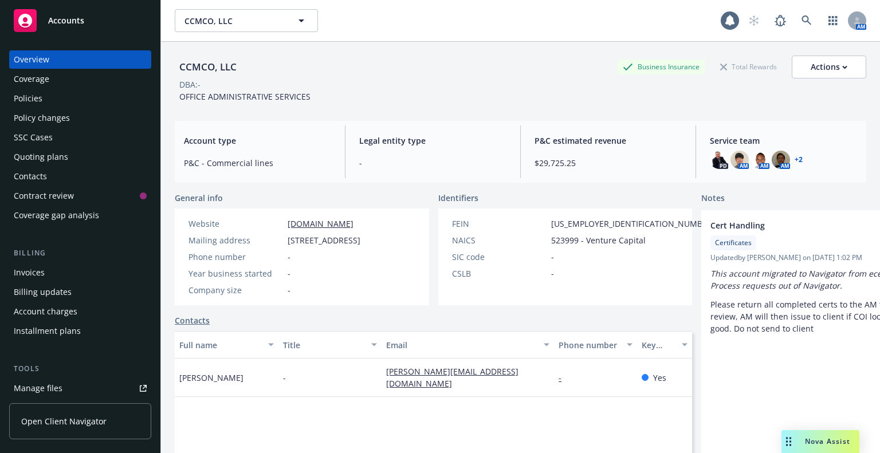
click at [794, 158] on link "+ 2" at bounding box center [798, 159] width 8 height 7
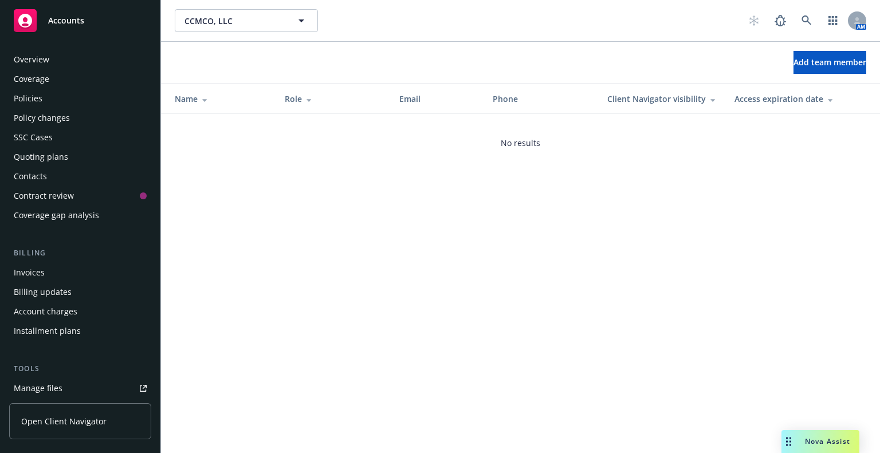
scroll to position [312, 0]
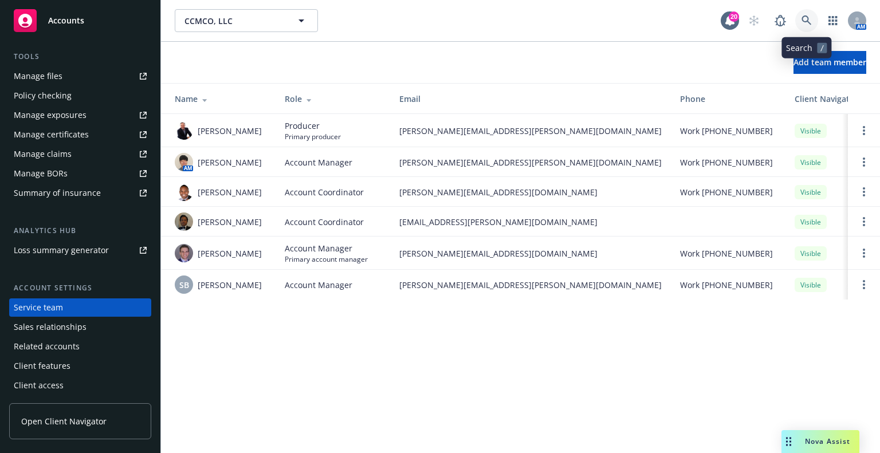
click at [804, 25] on icon at bounding box center [806, 20] width 10 height 10
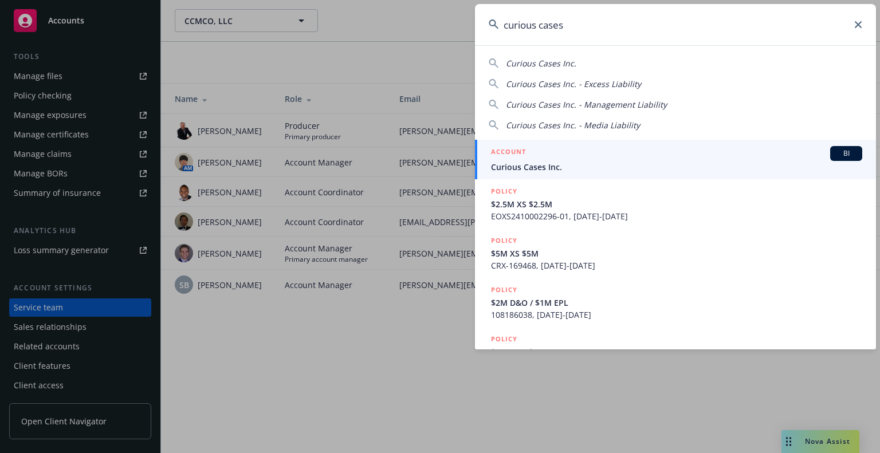
type input "curious cases"
click at [722, 148] on div "ACCOUNT BI" at bounding box center [676, 153] width 371 height 15
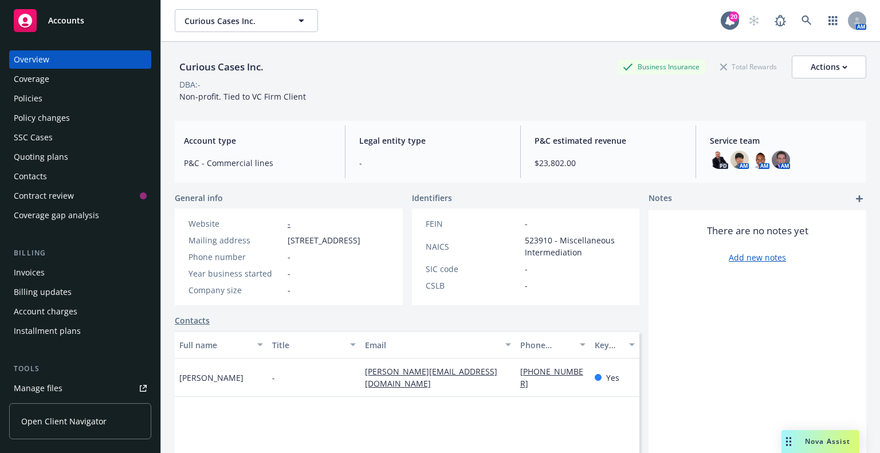
click at [56, 103] on div "Policies" at bounding box center [80, 98] width 133 height 18
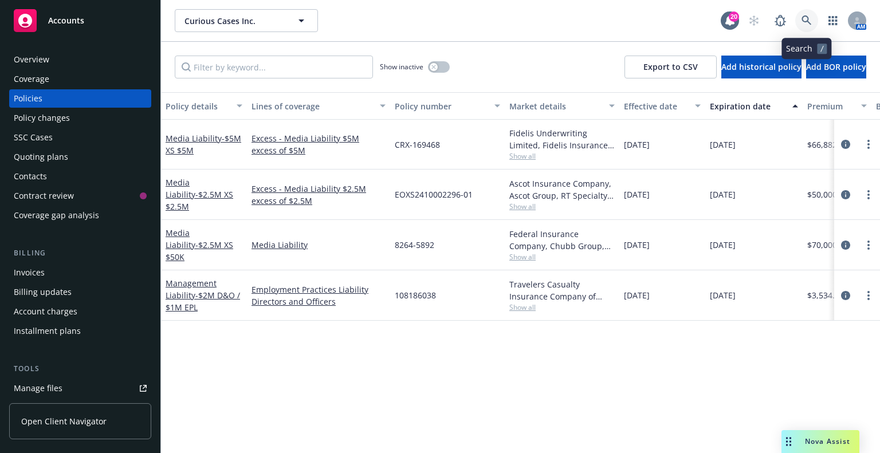
click at [808, 15] on link at bounding box center [806, 20] width 23 height 23
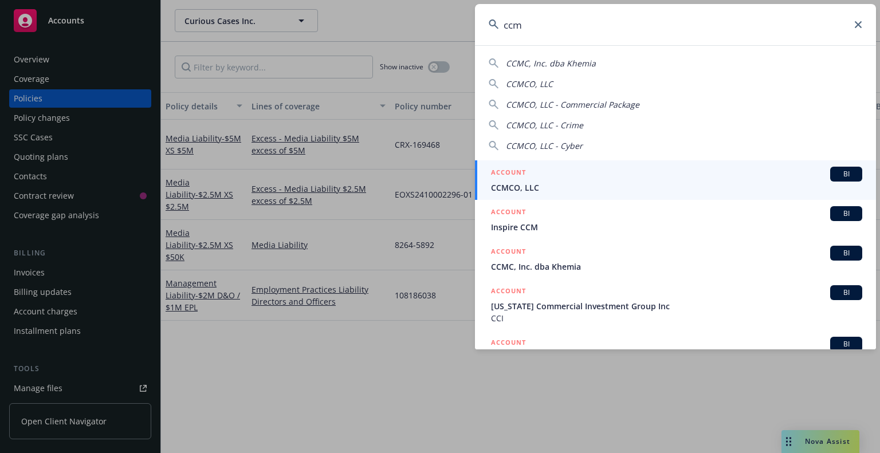
type input "ccm"
click at [706, 178] on div "ACCOUNT BI" at bounding box center [676, 174] width 371 height 15
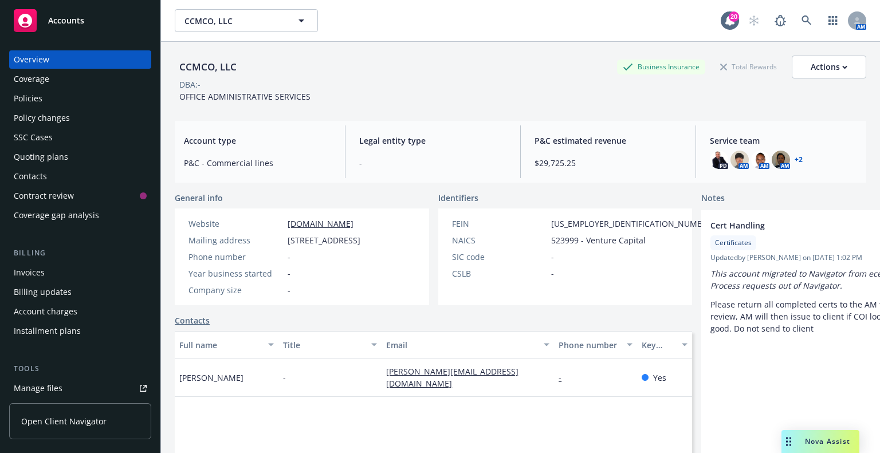
click at [587, 98] on div "CCMCO, LLC Business Insurance Total Rewards Actions DBA: - OFFICE ADMINISTRATIV…" at bounding box center [520, 79] width 691 height 47
click at [66, 101] on div "Policies" at bounding box center [80, 98] width 133 height 18
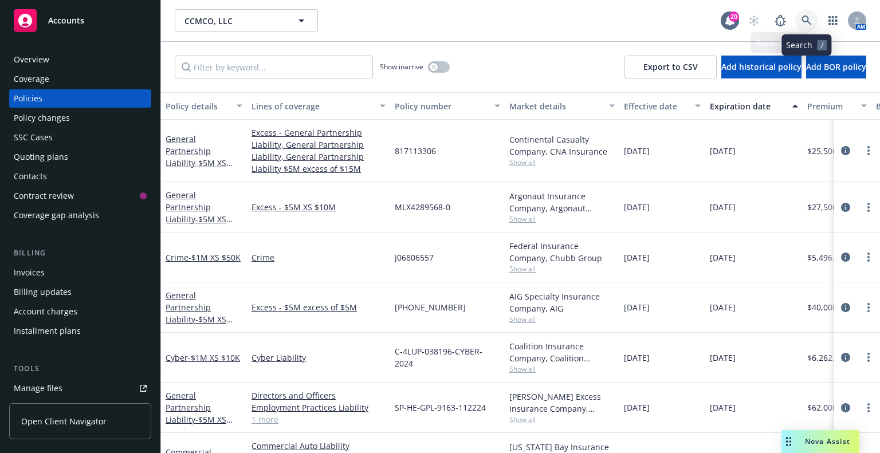
click at [805, 25] on icon at bounding box center [806, 20] width 10 height 10
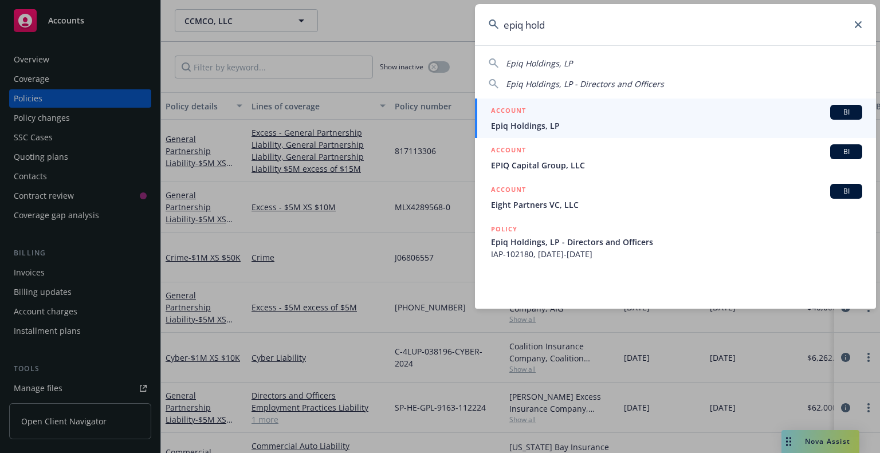
type input "epiq hold"
click at [733, 121] on span "Epiq Holdings, LP" at bounding box center [676, 126] width 371 height 12
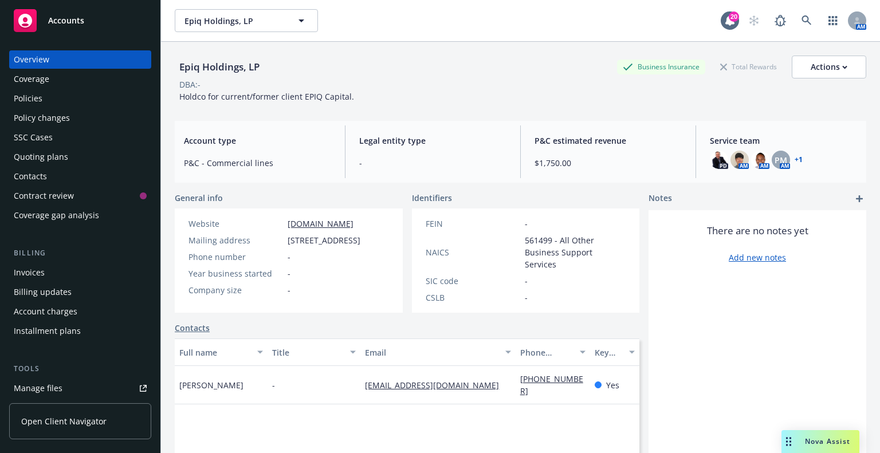
click at [794, 160] on link "+ 1" at bounding box center [798, 159] width 8 height 7
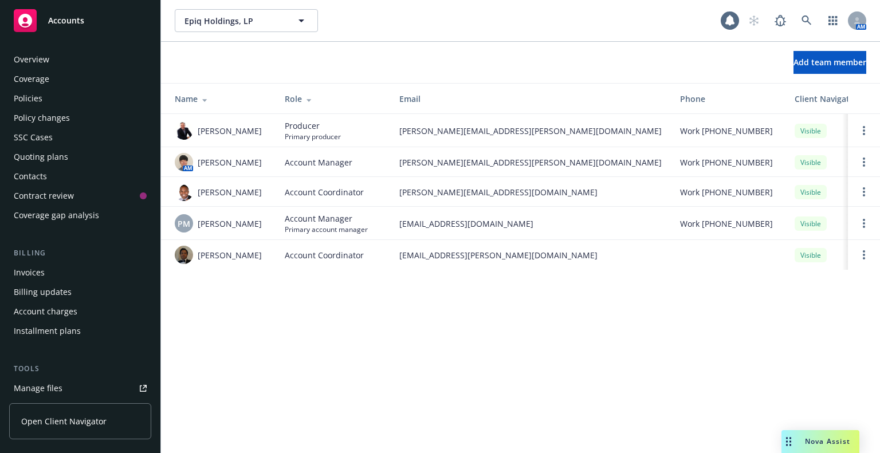
scroll to position [312, 0]
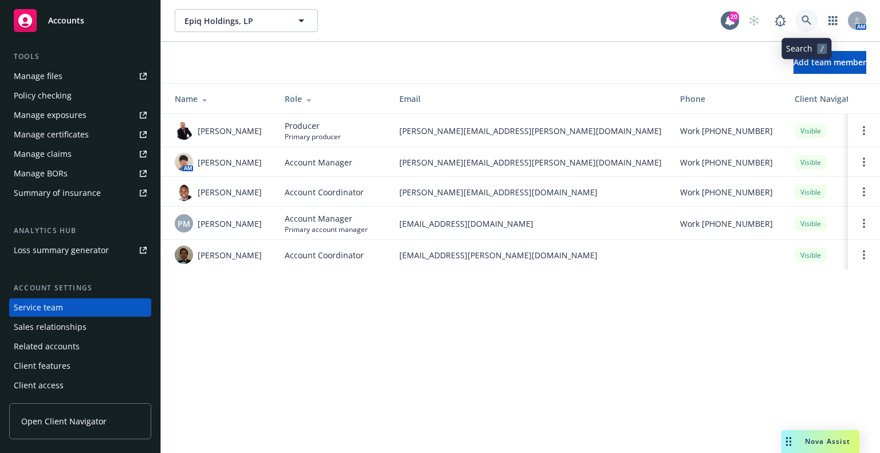
click at [808, 17] on icon at bounding box center [806, 20] width 10 height 10
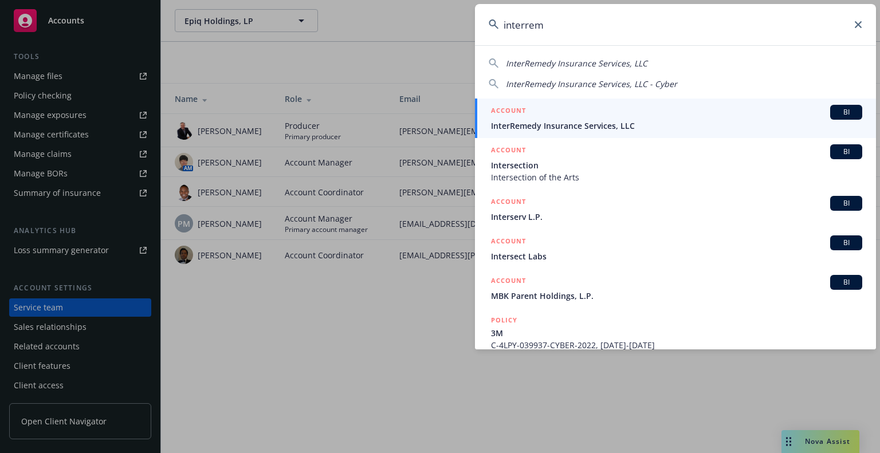
type input "interrem"
click at [757, 119] on div "ACCOUNT BI" at bounding box center [676, 112] width 371 height 15
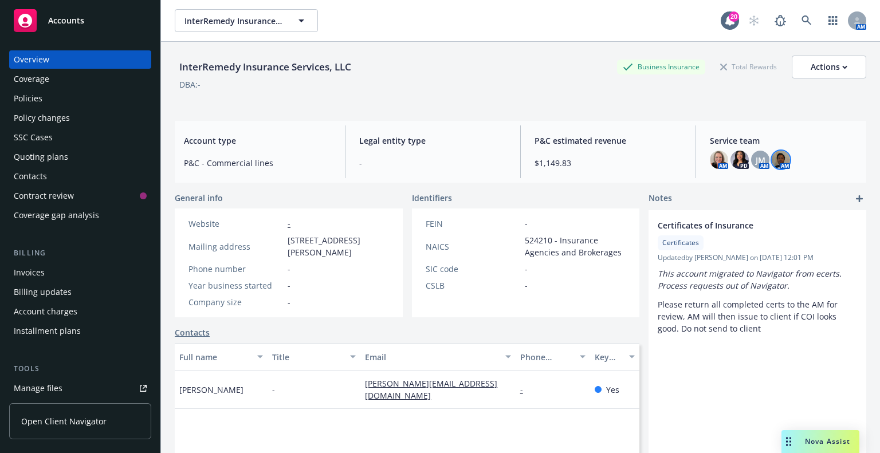
click at [775, 159] on img at bounding box center [781, 160] width 18 height 18
click at [733, 162] on img at bounding box center [739, 160] width 18 height 18
click at [798, 27] on link at bounding box center [806, 20] width 23 height 23
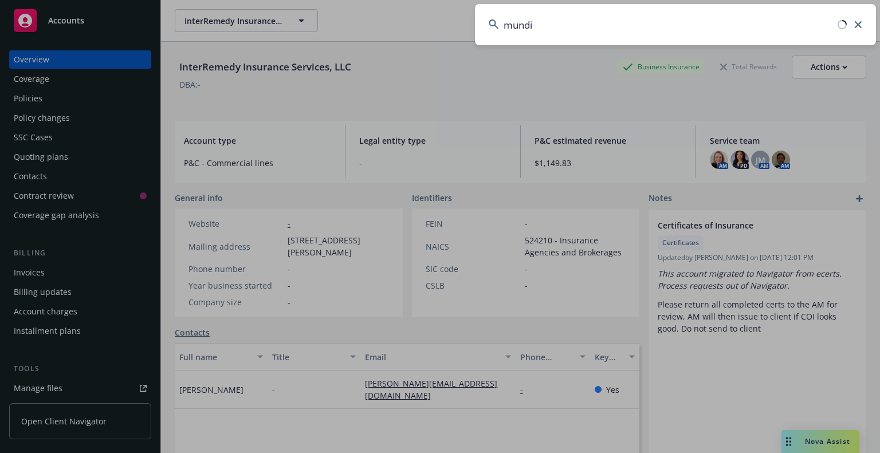
type input "mundi"
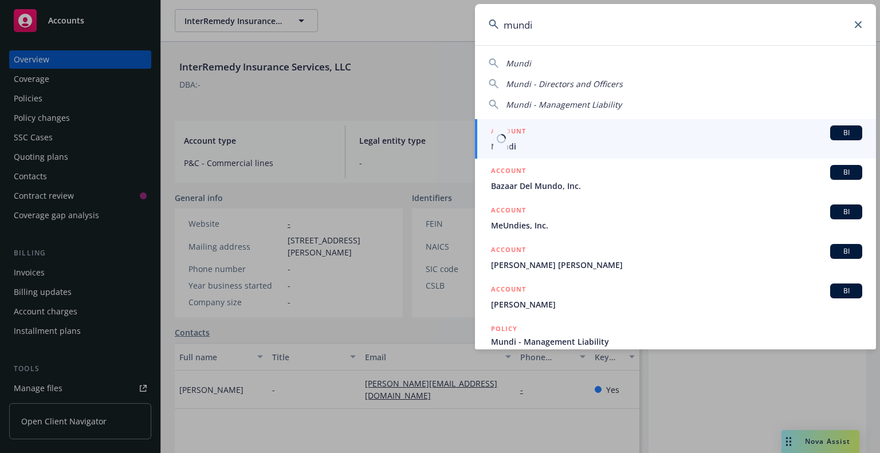
click at [731, 148] on span "Mundi" at bounding box center [676, 146] width 371 height 12
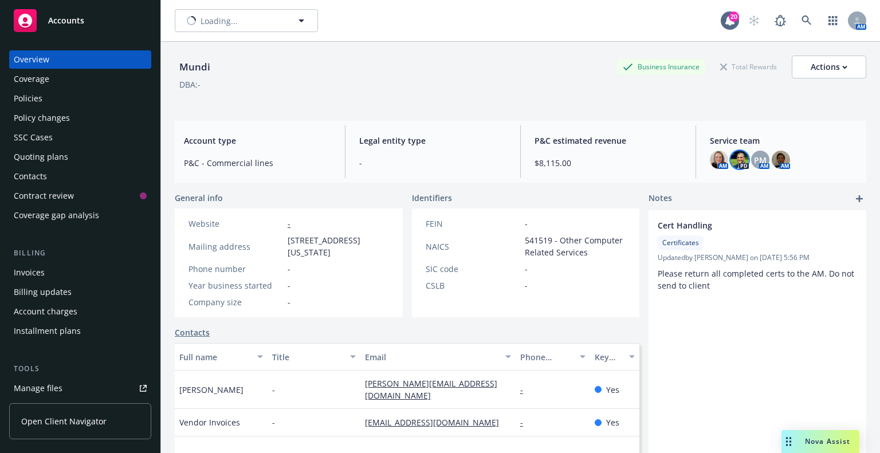
click at [732, 160] on img at bounding box center [739, 160] width 18 height 18
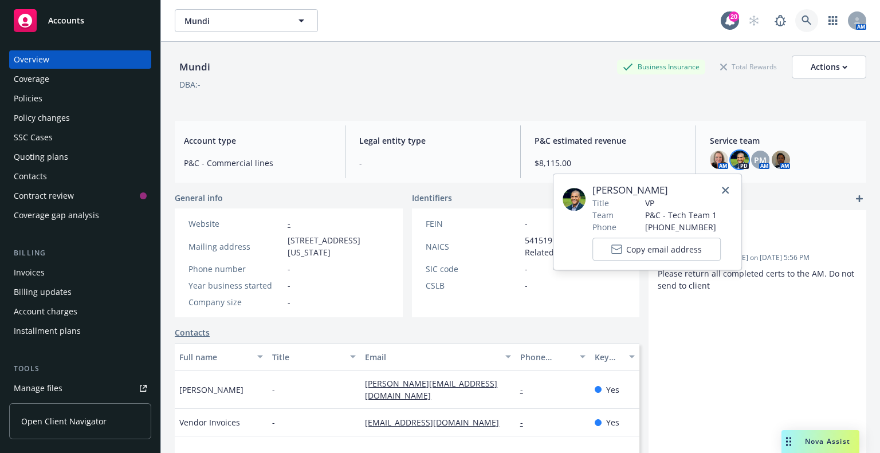
click at [797, 26] on link at bounding box center [806, 20] width 23 height 23
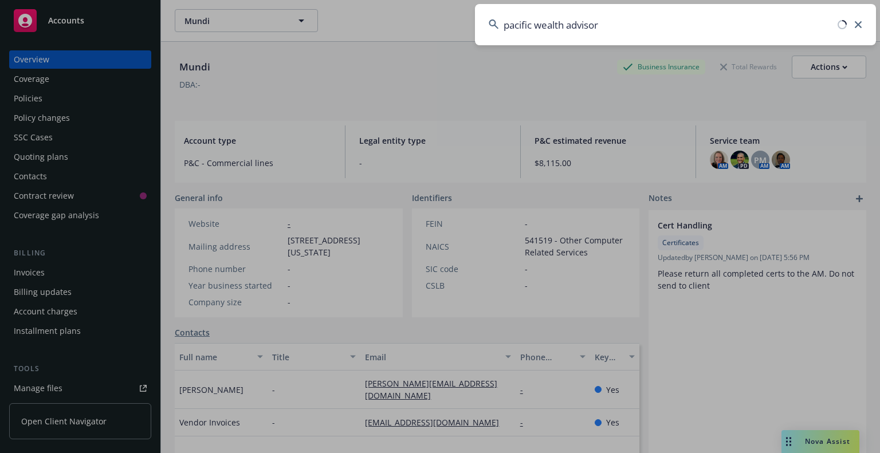
type input "pacific wealth advisor"
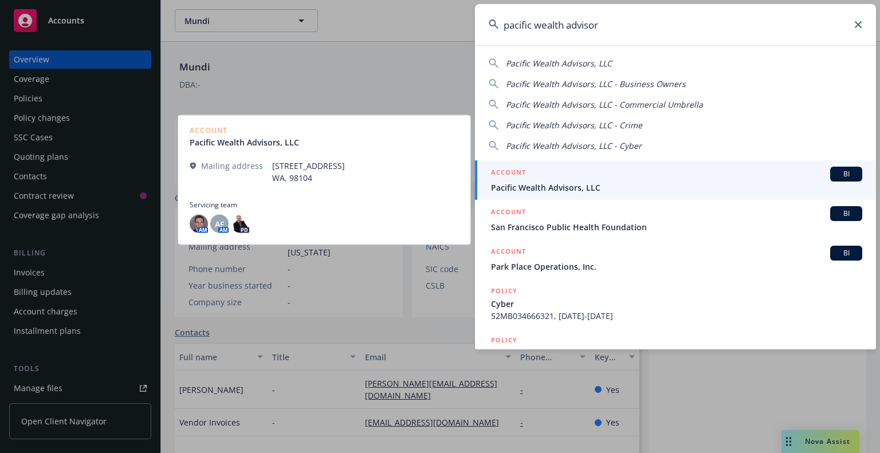
click at [682, 188] on span "Pacific Wealth Advisors, LLC" at bounding box center [676, 188] width 371 height 12
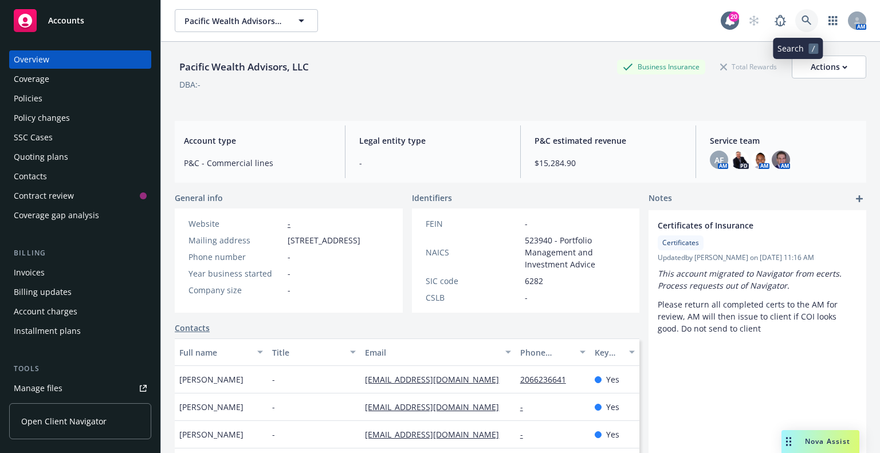
click at [802, 19] on icon at bounding box center [806, 20] width 10 height 10
